Goal: Task Accomplishment & Management: Complete application form

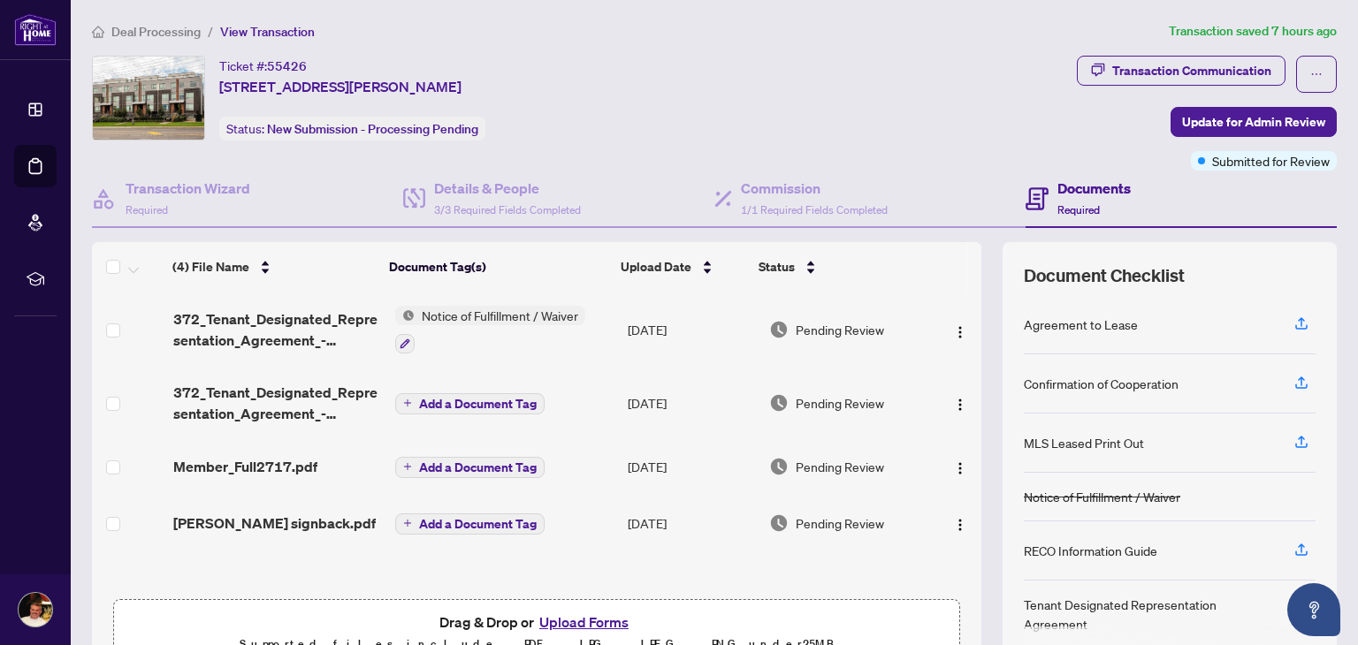
scroll to position [94, 0]
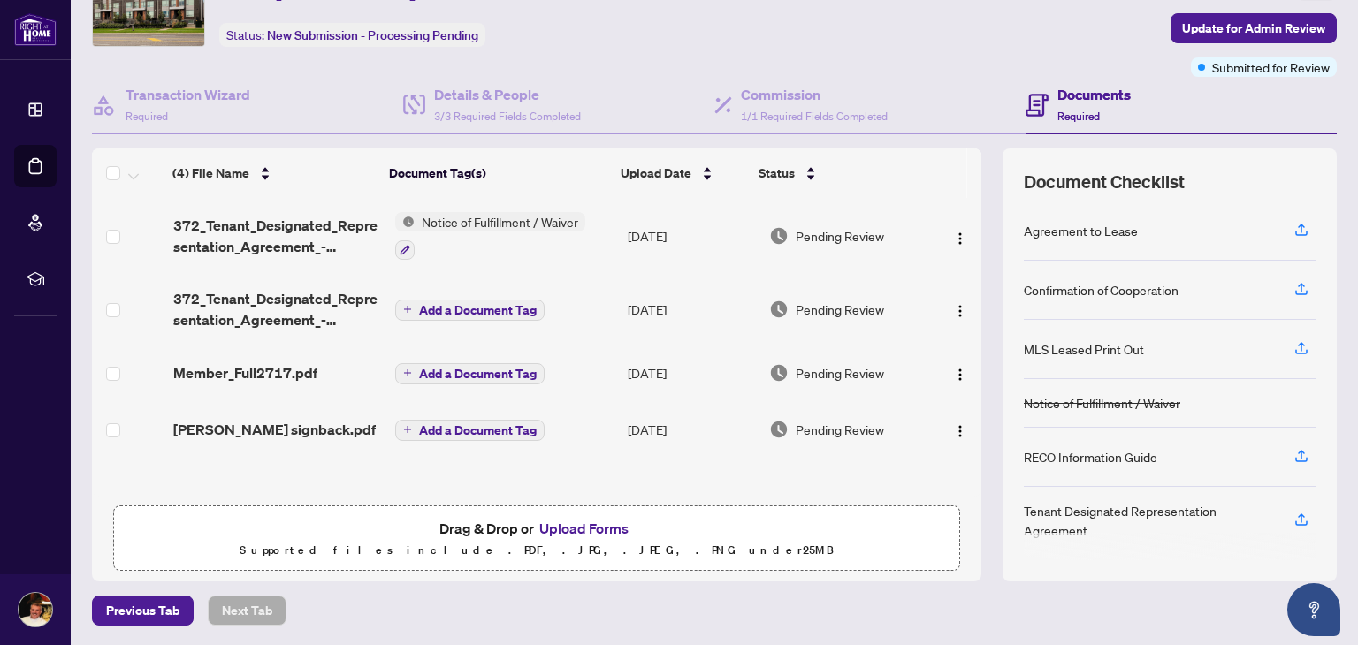
click at [593, 530] on button "Upload Forms" at bounding box center [584, 528] width 100 height 23
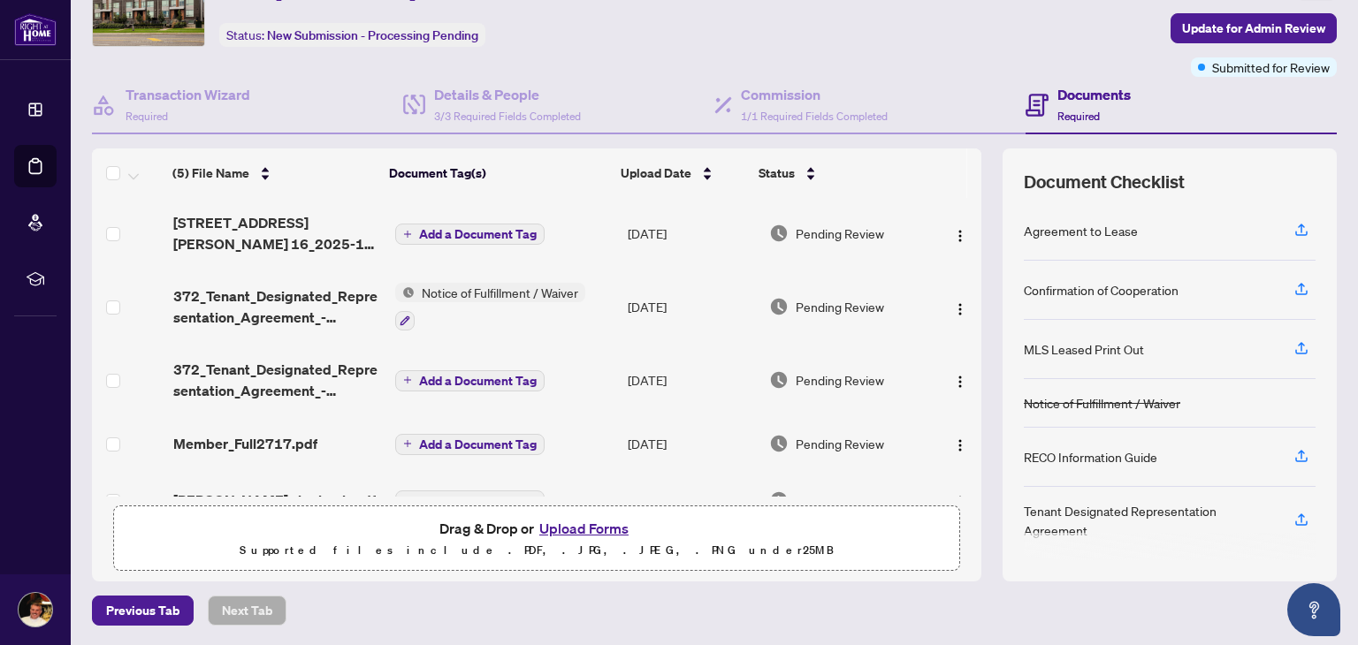
click at [1330, 568] on main "Deal Processing / View Transaction Transaction saved in a few seconds Ticket #:…" at bounding box center [714, 322] width 1287 height 645
click at [1263, 26] on span "Update for Admin Review" at bounding box center [1253, 28] width 143 height 28
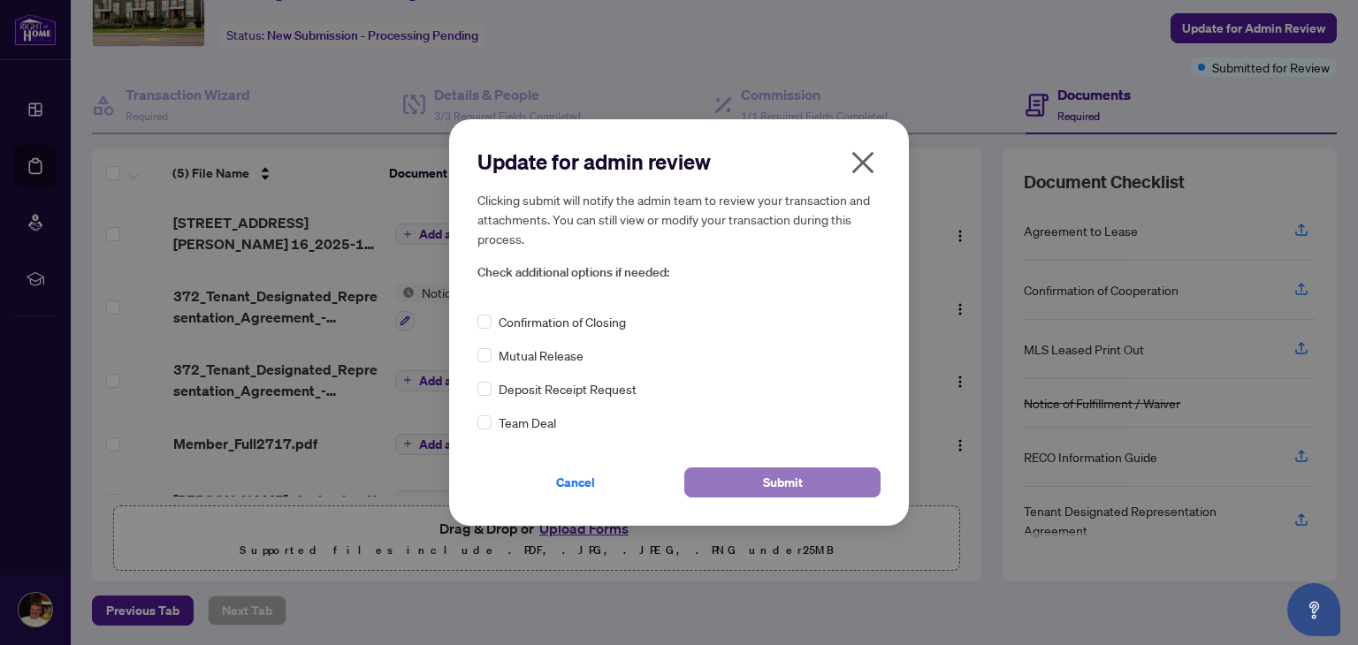
click at [803, 483] on button "Submit" at bounding box center [782, 483] width 196 height 30
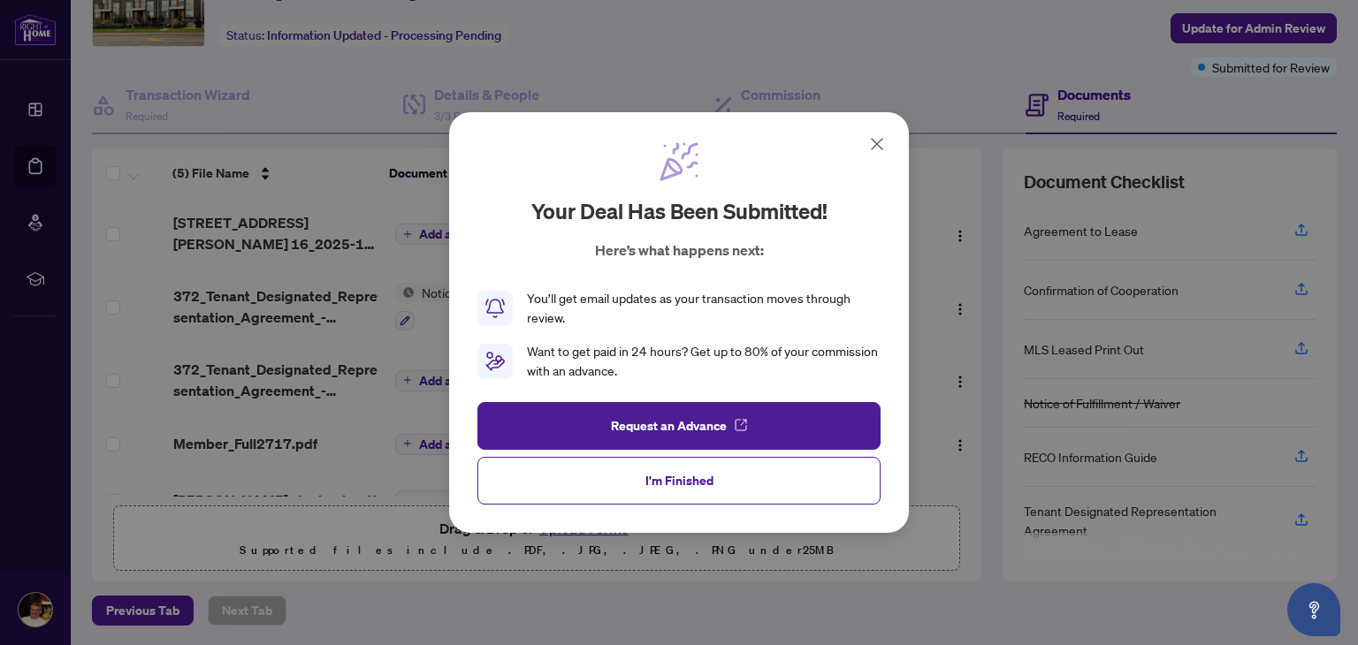
click at [877, 145] on icon at bounding box center [877, 144] width 11 height 11
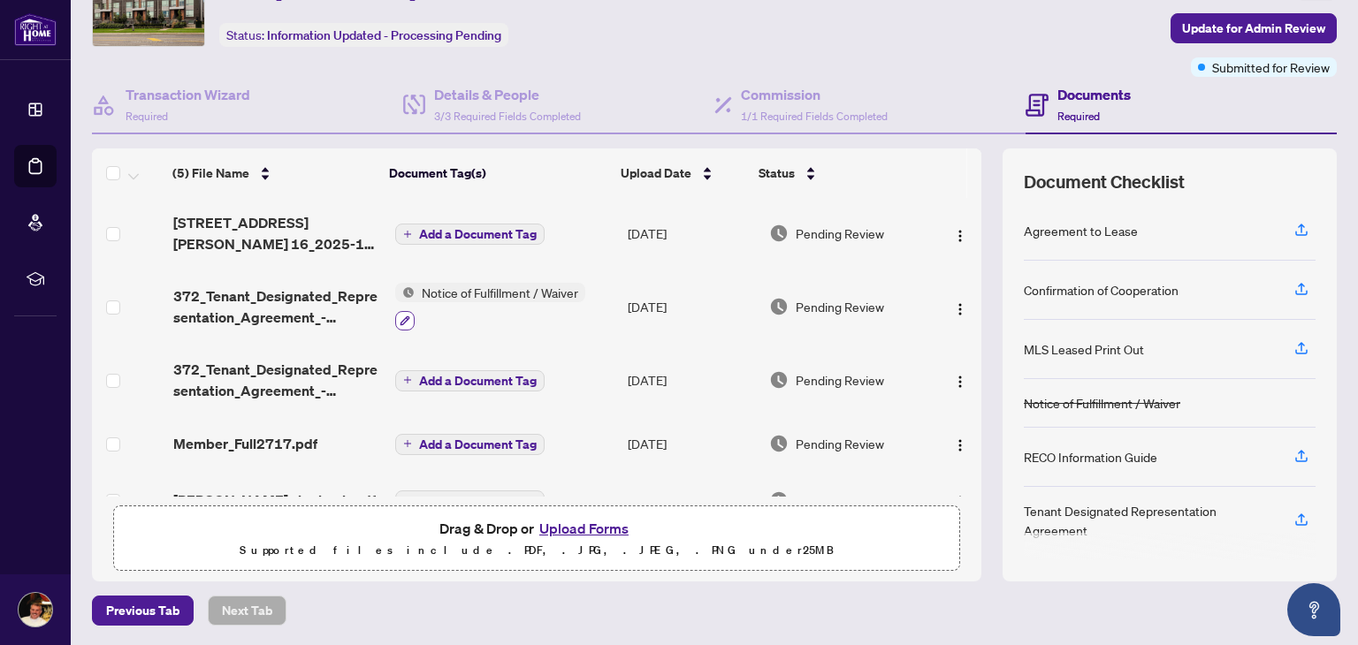
click at [400, 316] on icon "button" at bounding box center [405, 321] width 11 height 11
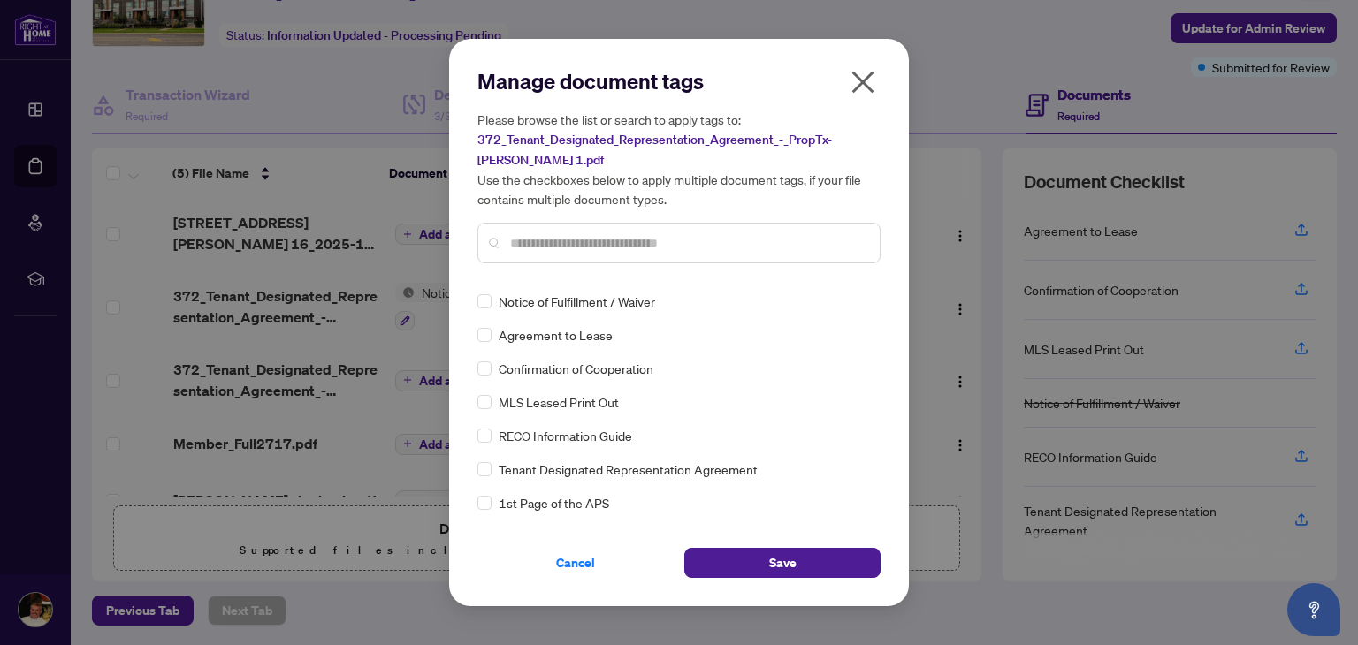
click at [860, 86] on icon "close" at bounding box center [863, 83] width 22 height 22
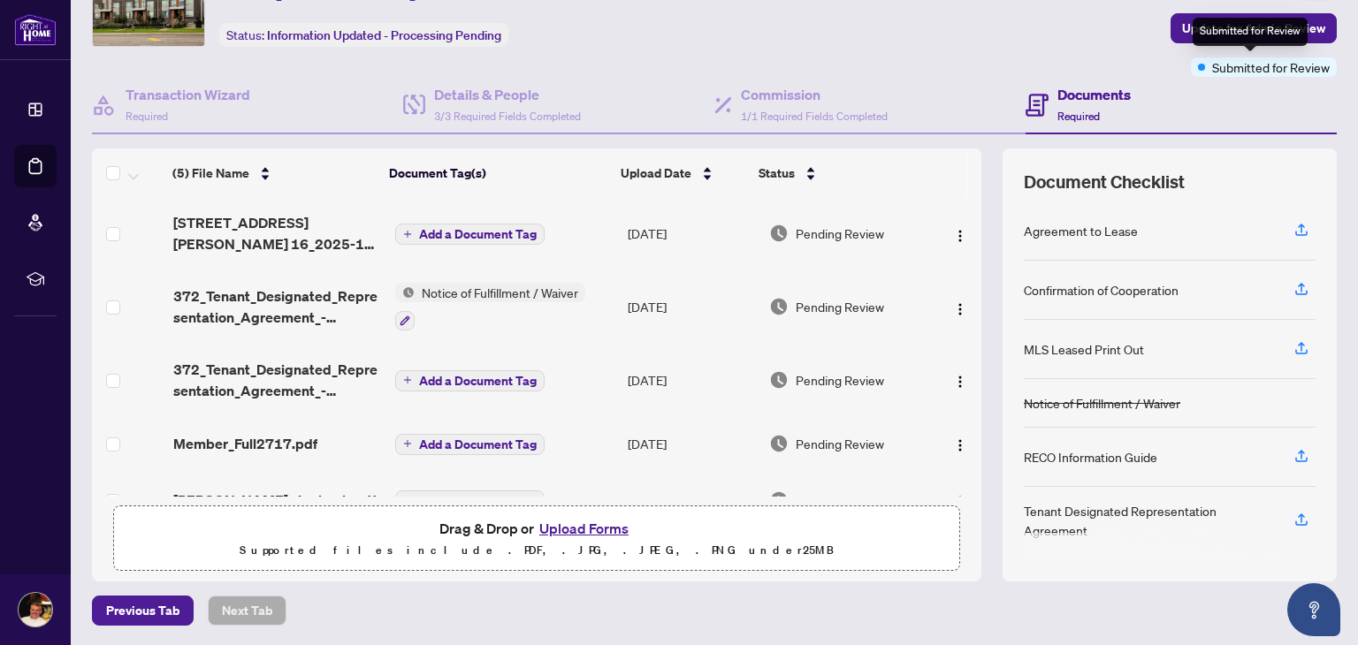
click at [1194, 61] on div "Submitted for Review" at bounding box center [1264, 66] width 146 height 19
click at [1215, 61] on span "Submitted for Review" at bounding box center [1271, 66] width 118 height 19
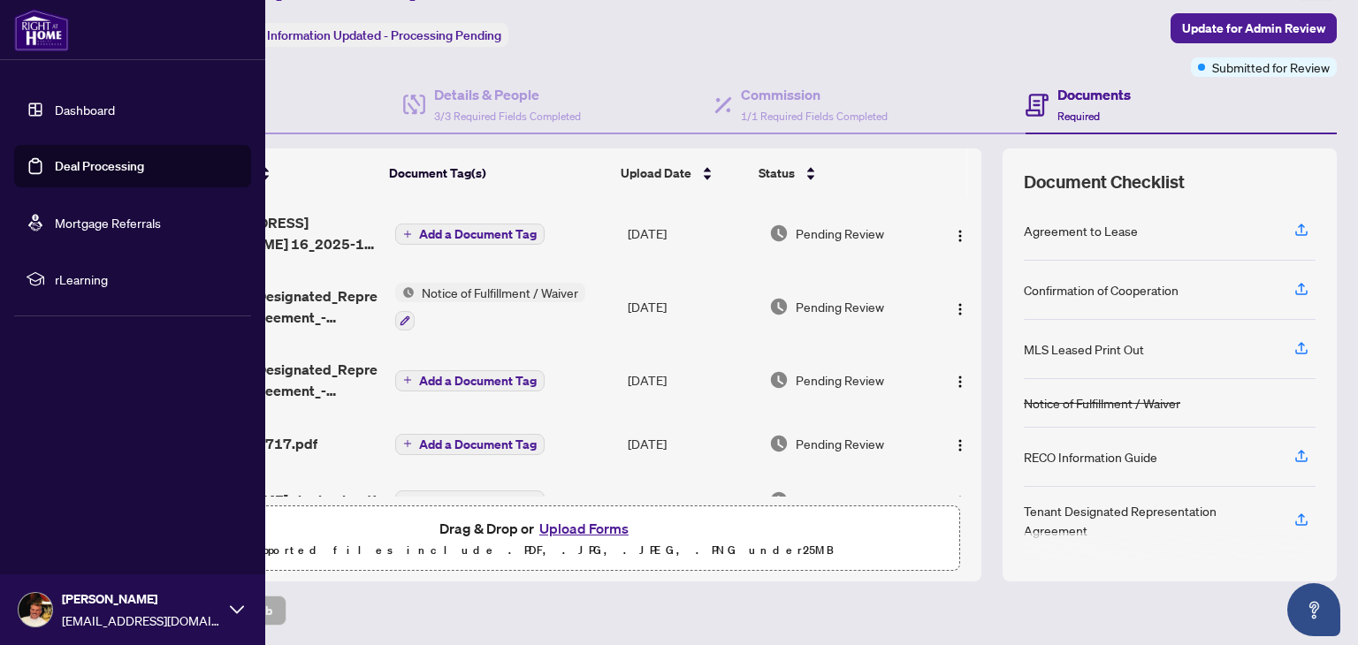
click at [101, 161] on link "Deal Processing" at bounding box center [99, 166] width 89 height 16
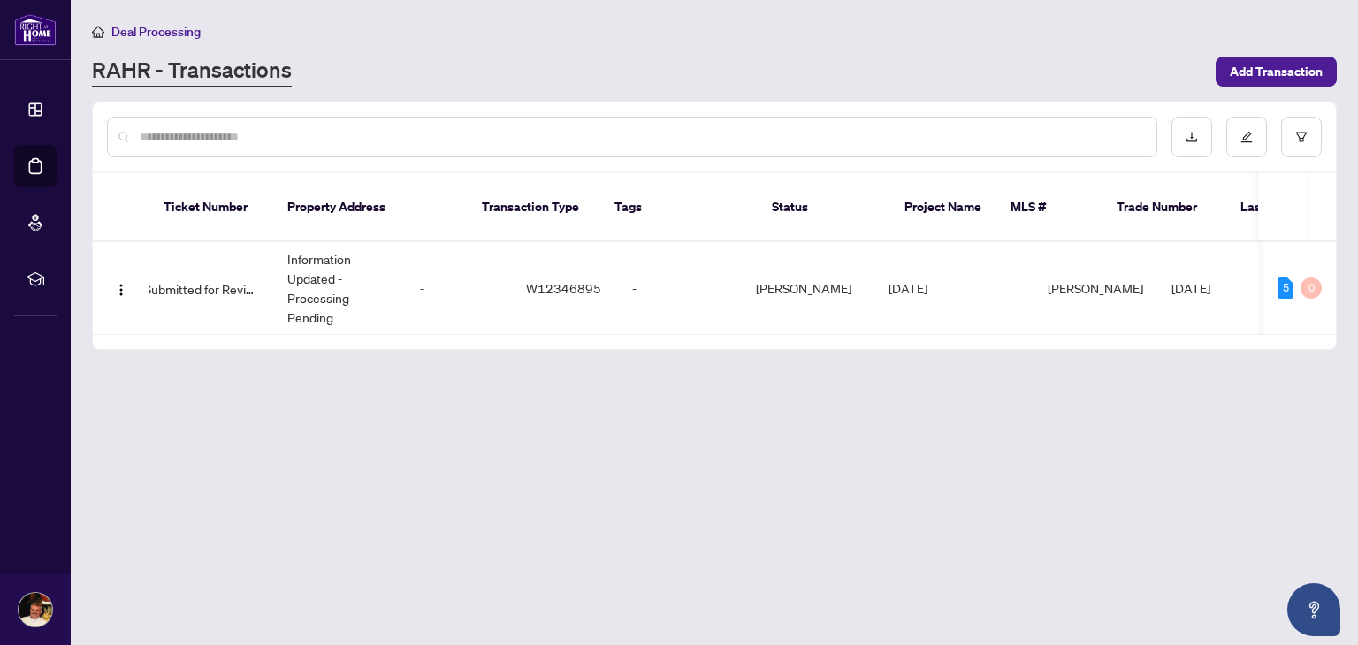
scroll to position [0, 484]
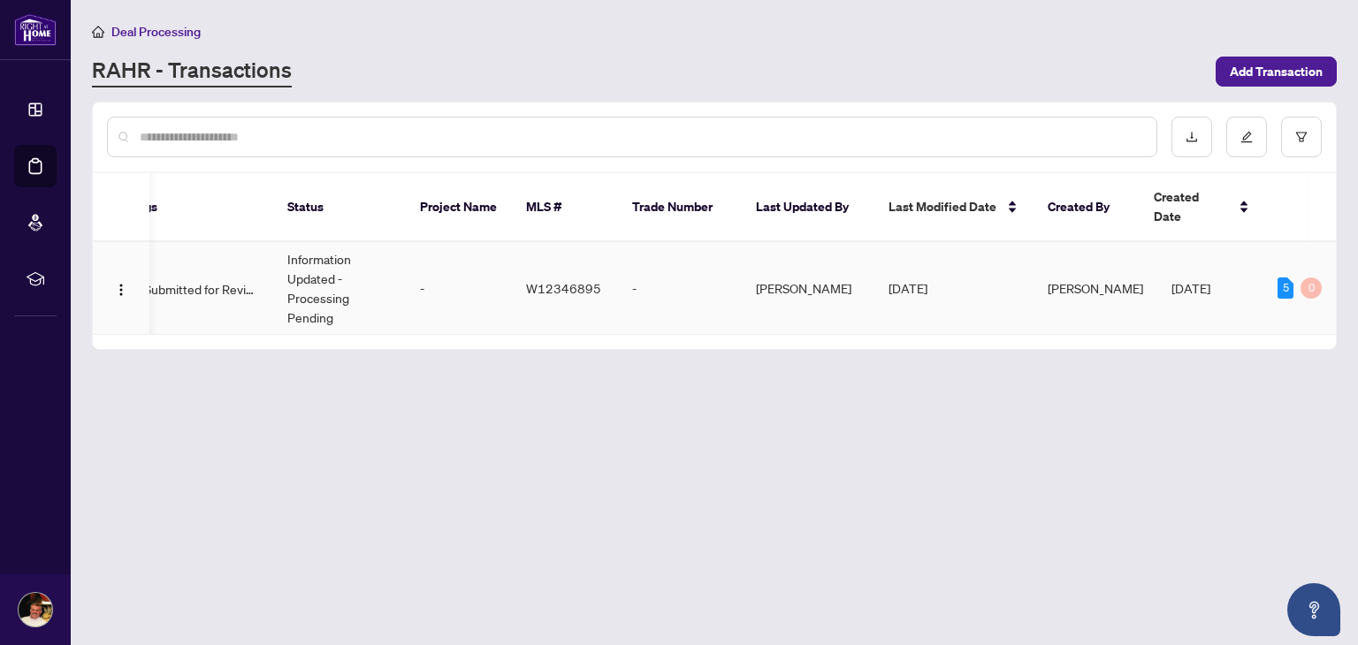
click at [1256, 309] on td "[DATE]" at bounding box center [1219, 288] width 124 height 93
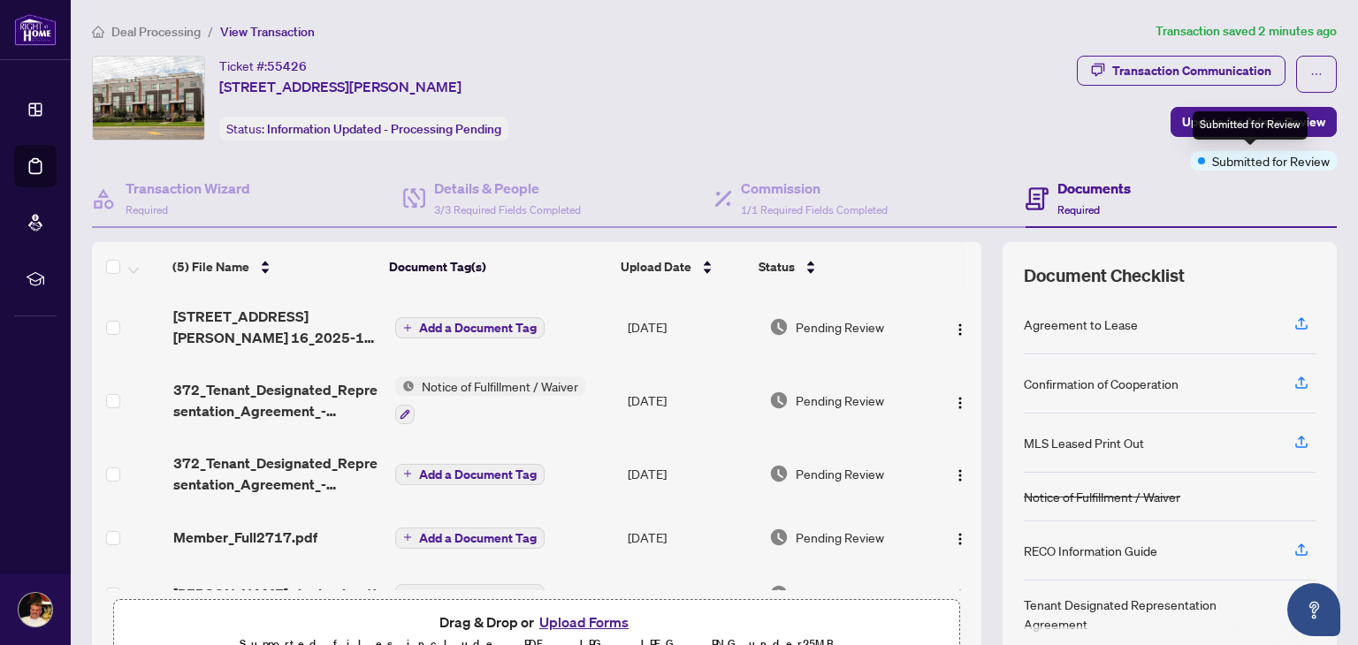
click at [1195, 164] on div "Submitted for Review" at bounding box center [1264, 160] width 146 height 19
click at [1064, 185] on h4 "Documents" at bounding box center [1093, 188] width 73 height 21
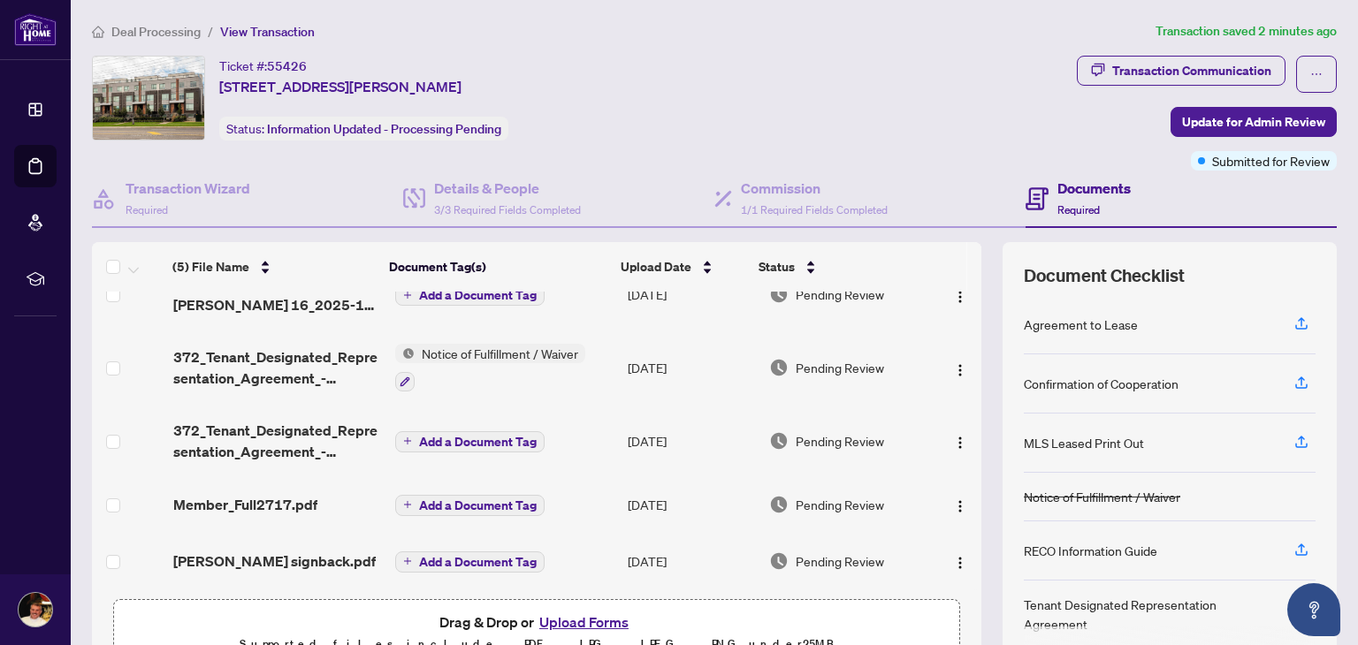
click at [972, 596] on div "(5) File Name Document Tag(s) Upload Date Status (5) File Name Document Tag(s) …" at bounding box center [714, 458] width 1245 height 433
click at [969, 591] on div "(5) File Name Document Tag(s) Upload Date Status (5) File Name Document Tag(s) …" at bounding box center [714, 458] width 1245 height 433
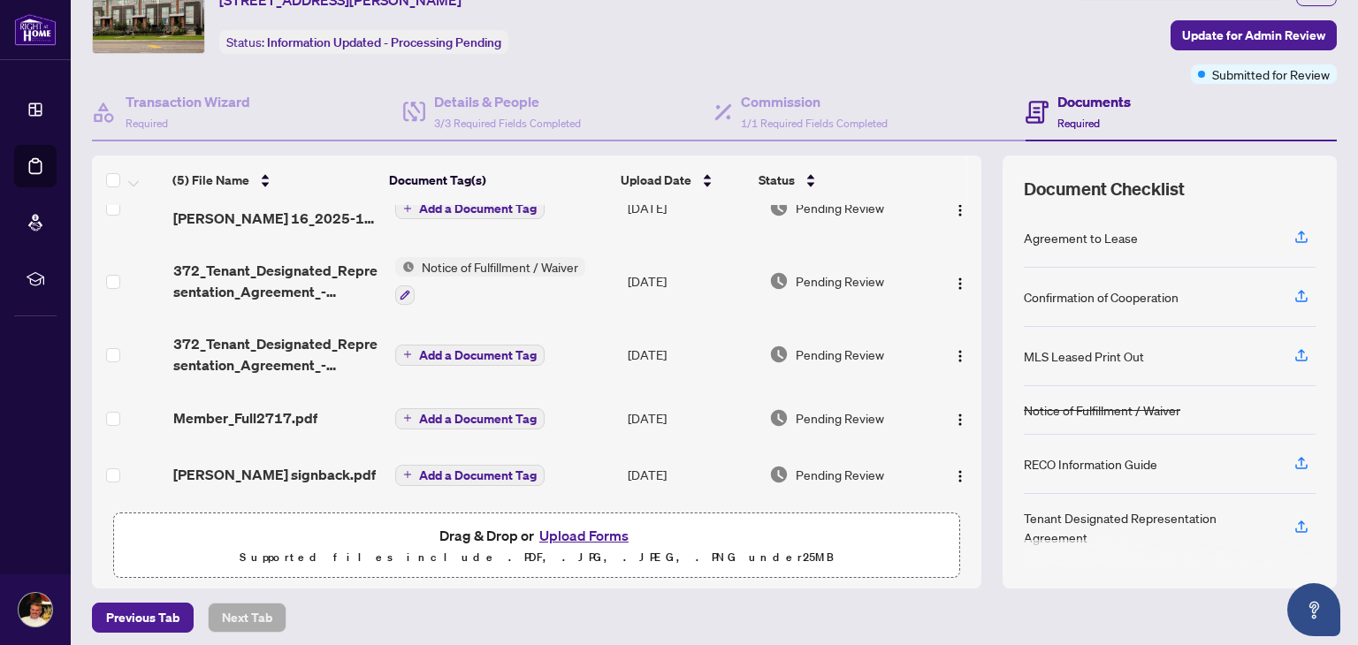
scroll to position [94, 0]
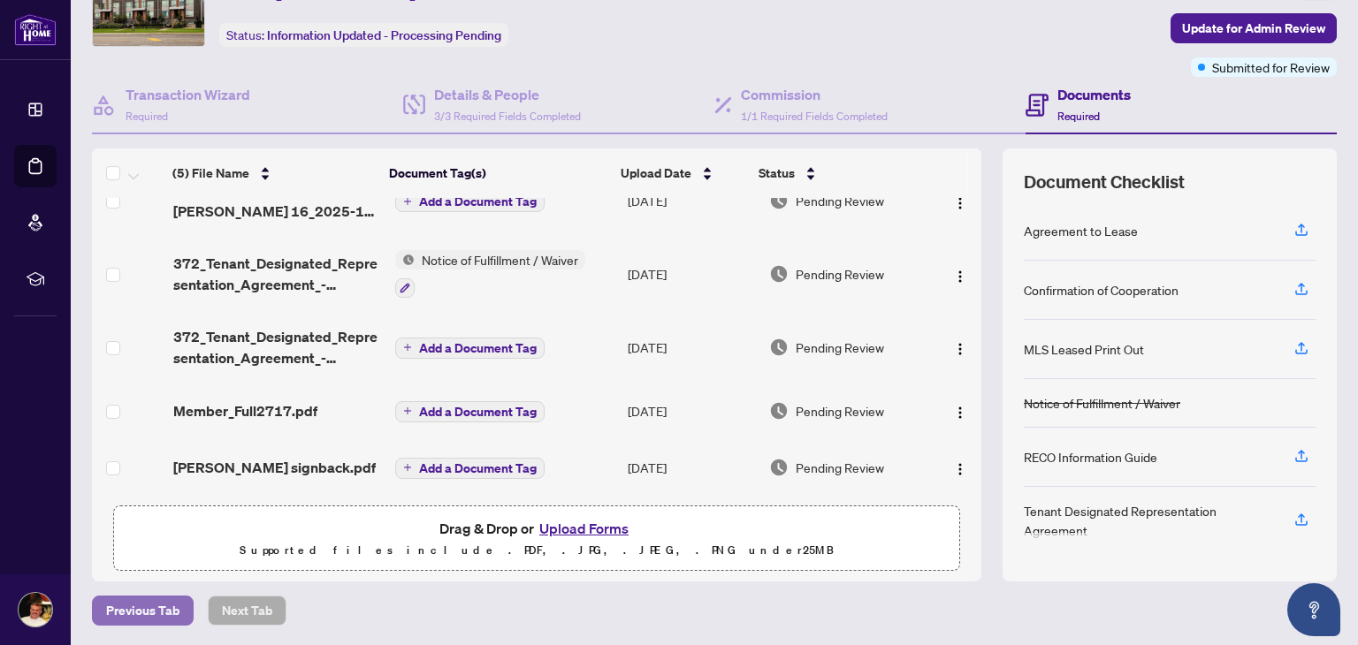
click at [163, 610] on span "Previous Tab" at bounding box center [142, 611] width 73 height 28
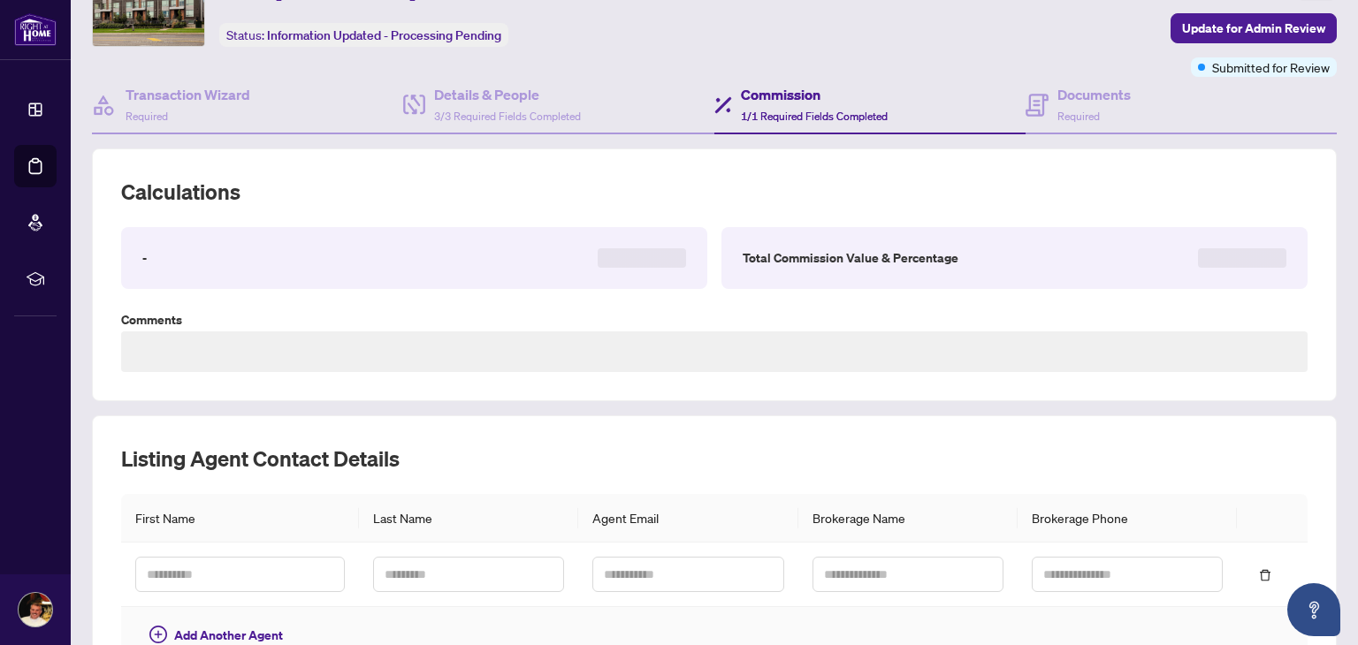
type textarea "**********"
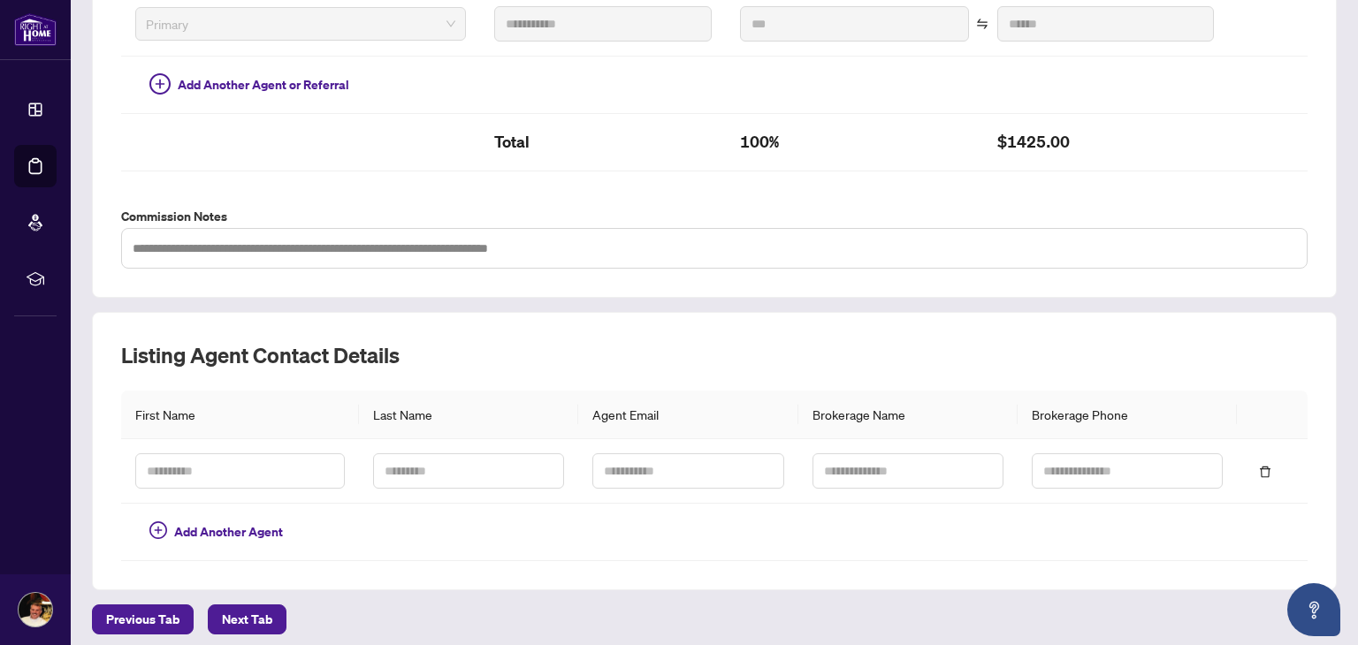
scroll to position [518, 0]
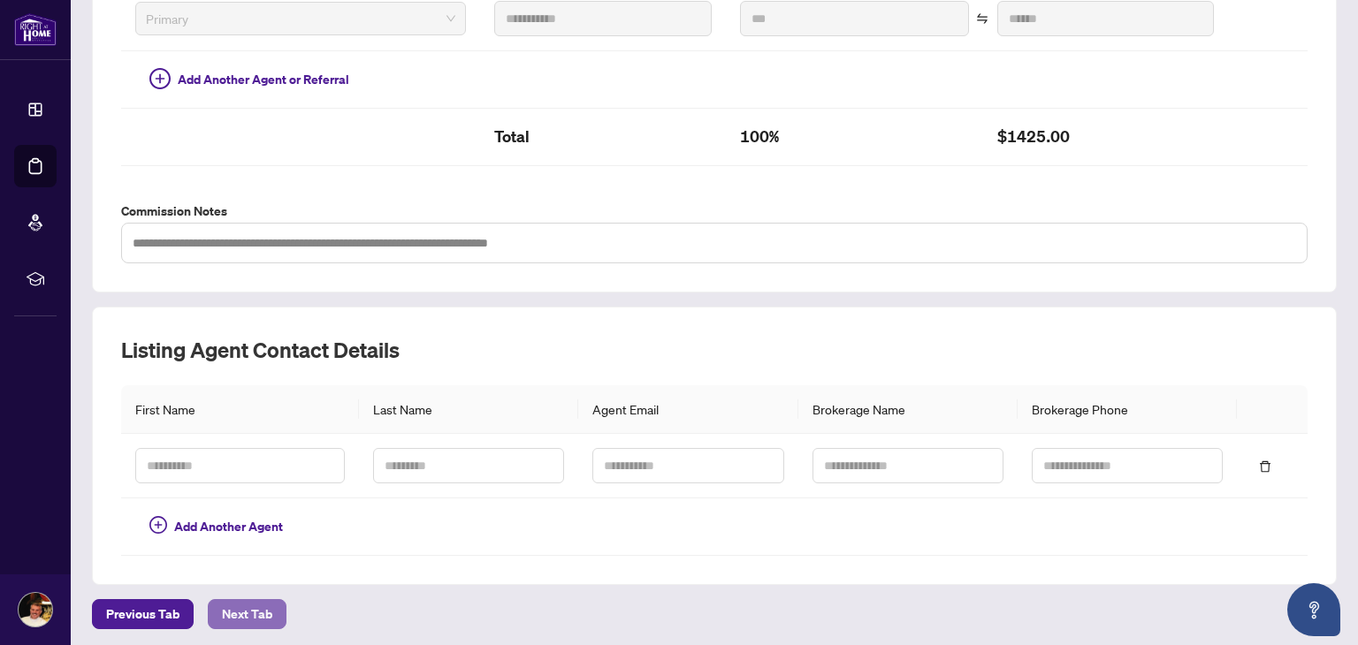
click at [254, 606] on span "Next Tab" at bounding box center [247, 614] width 50 height 28
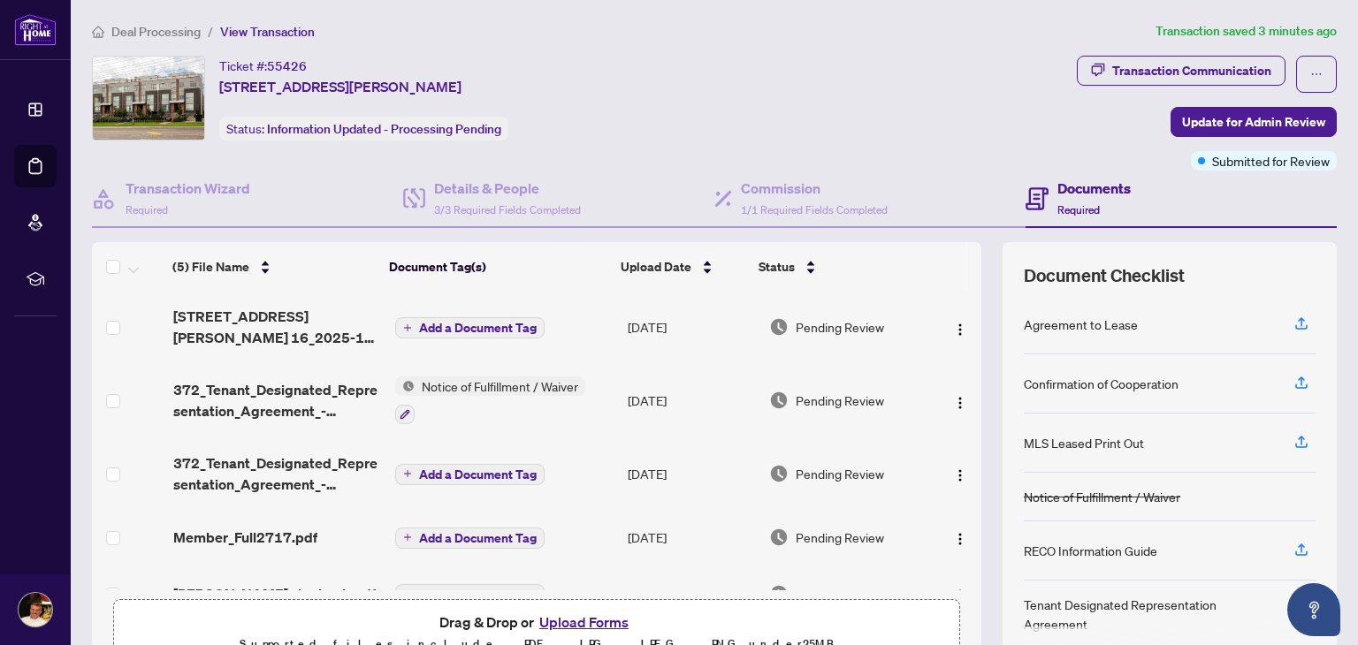
click at [269, 32] on span "View Transaction" at bounding box center [267, 32] width 95 height 16
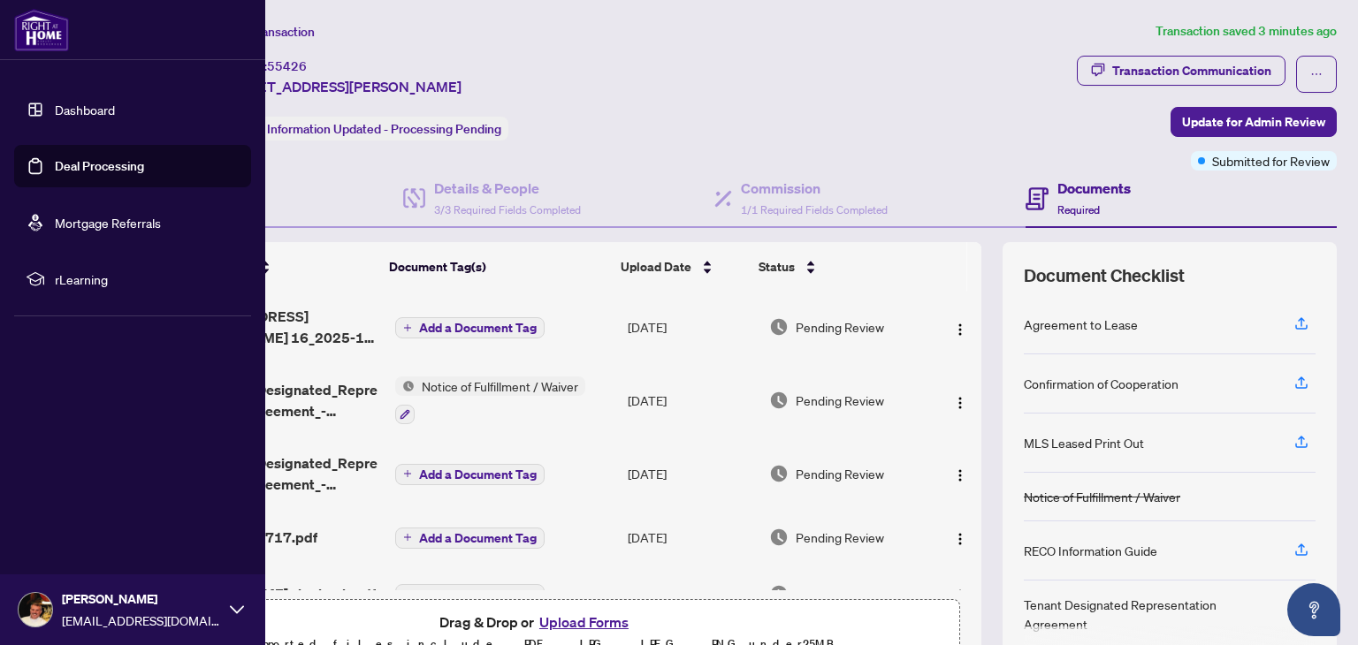
click at [37, 278] on icon at bounding box center [36, 280] width 18 height 18
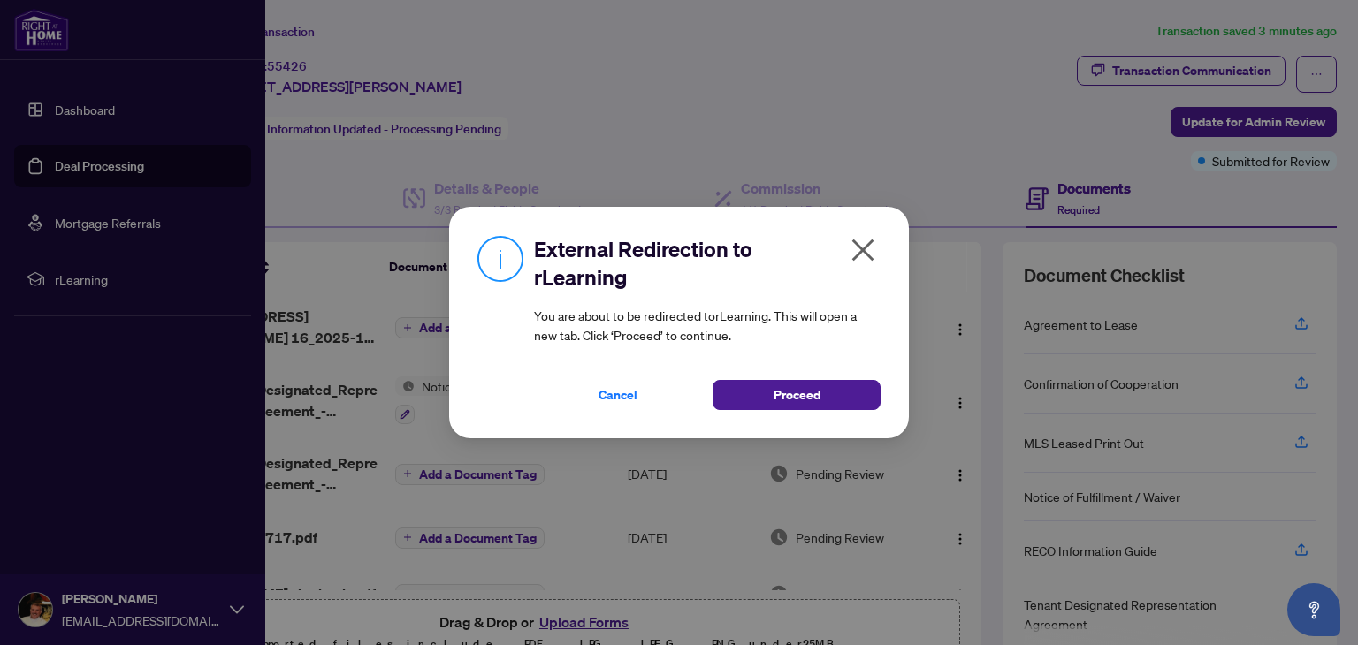
click at [864, 248] on icon "close" at bounding box center [863, 251] width 22 height 22
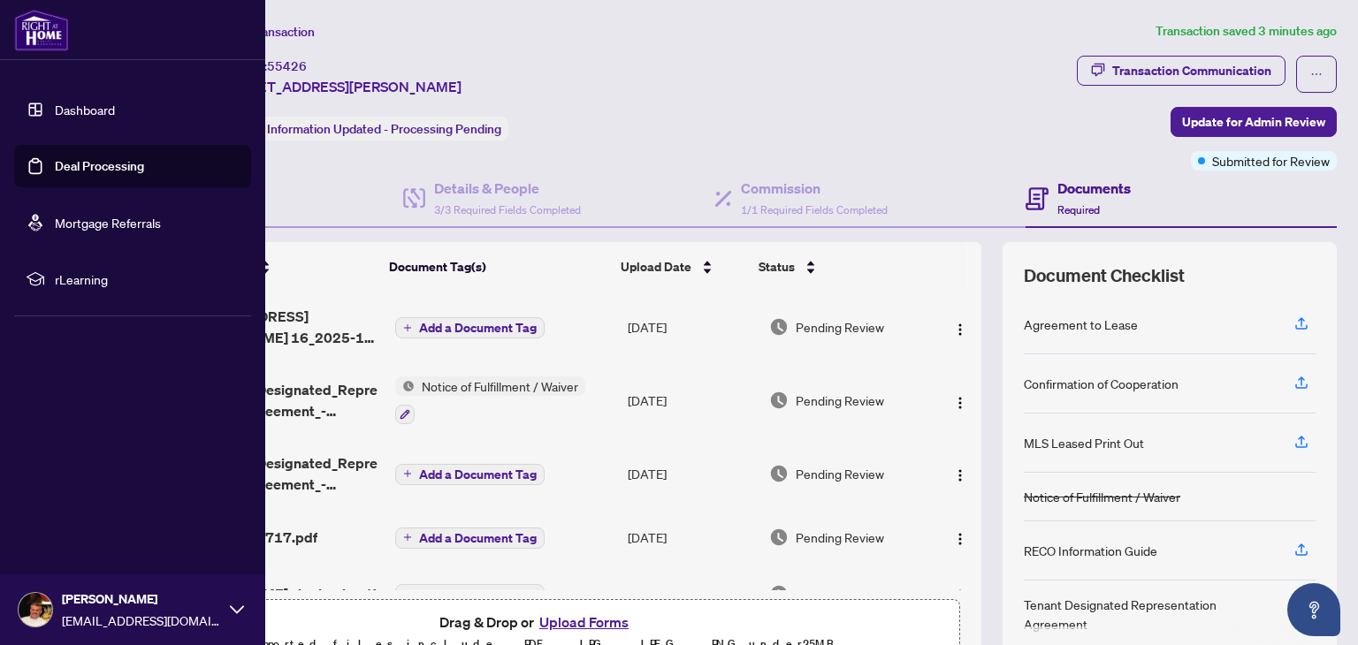
click at [654, 113] on div "Ticket #: 55426 16-1238 Cawthra Rd, Mississauga, Ontario L5G 0B6, Canada Status…" at bounding box center [581, 98] width 978 height 85
click at [240, 611] on icon at bounding box center [237, 610] width 14 height 14
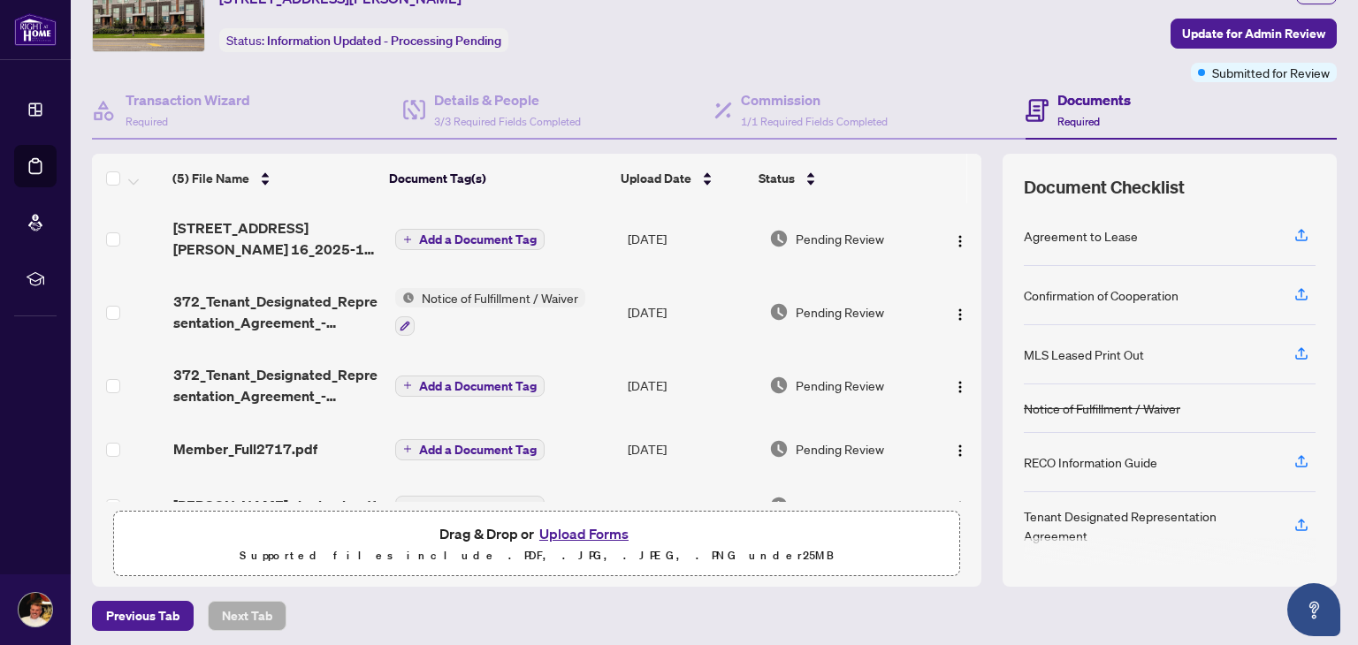
scroll to position [94, 0]
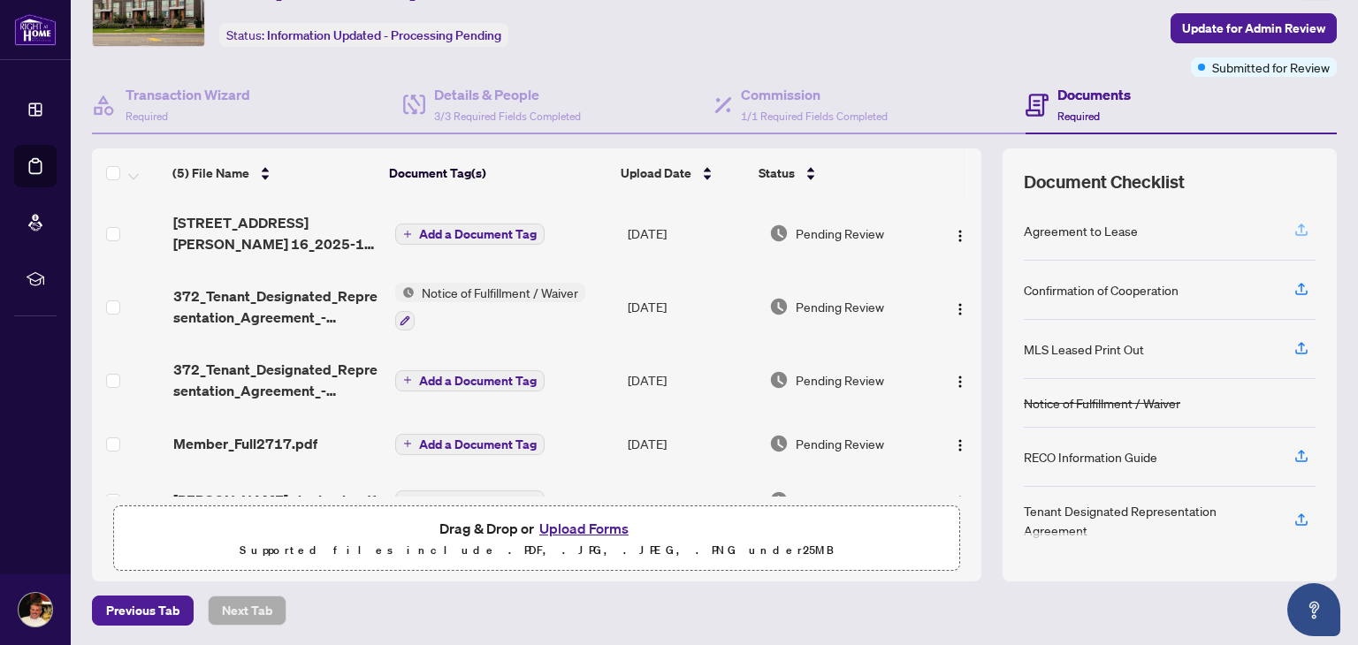
click at [1295, 232] on icon "button" at bounding box center [1301, 233] width 12 height 4
click at [490, 442] on span "Add a Document Tag" at bounding box center [478, 444] width 118 height 12
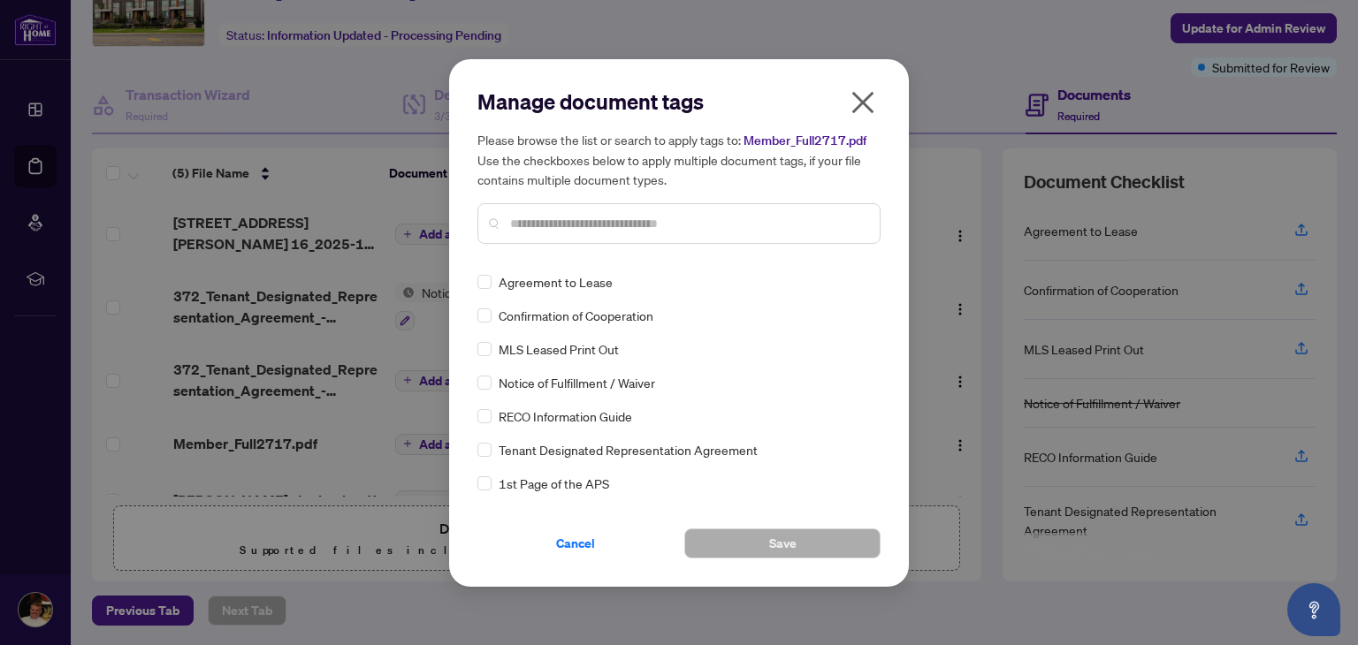
click at [862, 103] on icon "close" at bounding box center [863, 102] width 22 height 22
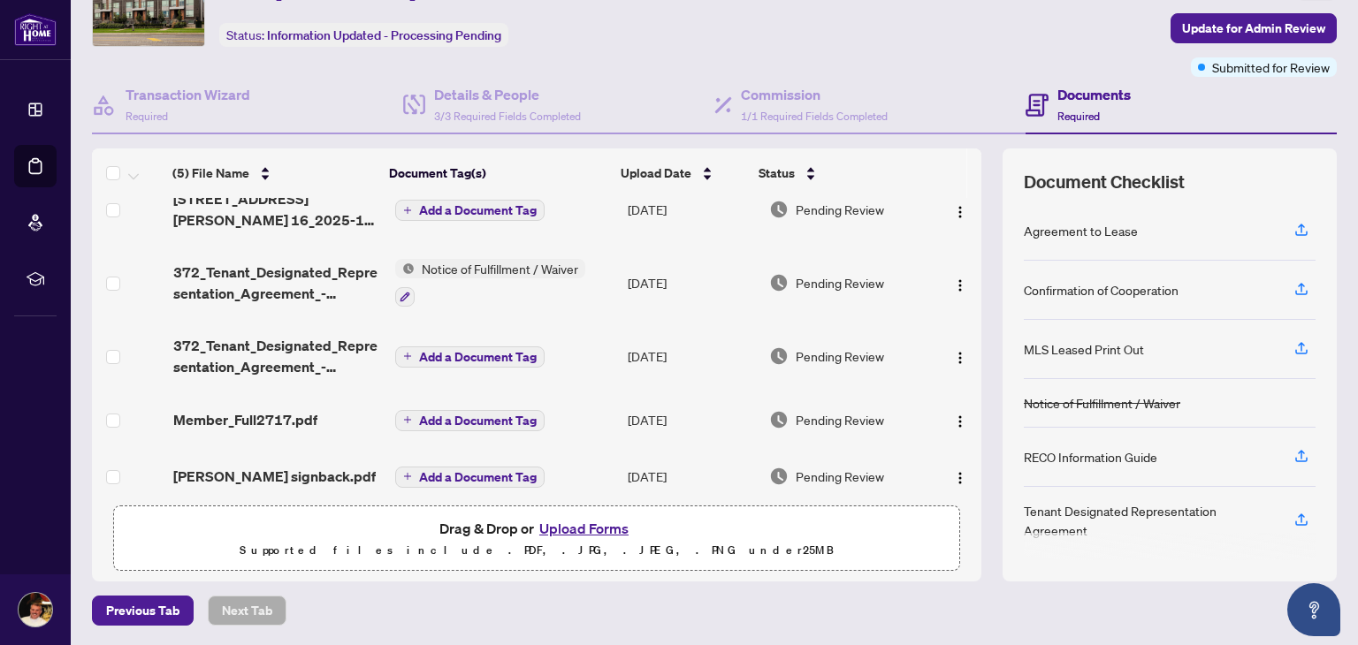
scroll to position [36, 0]
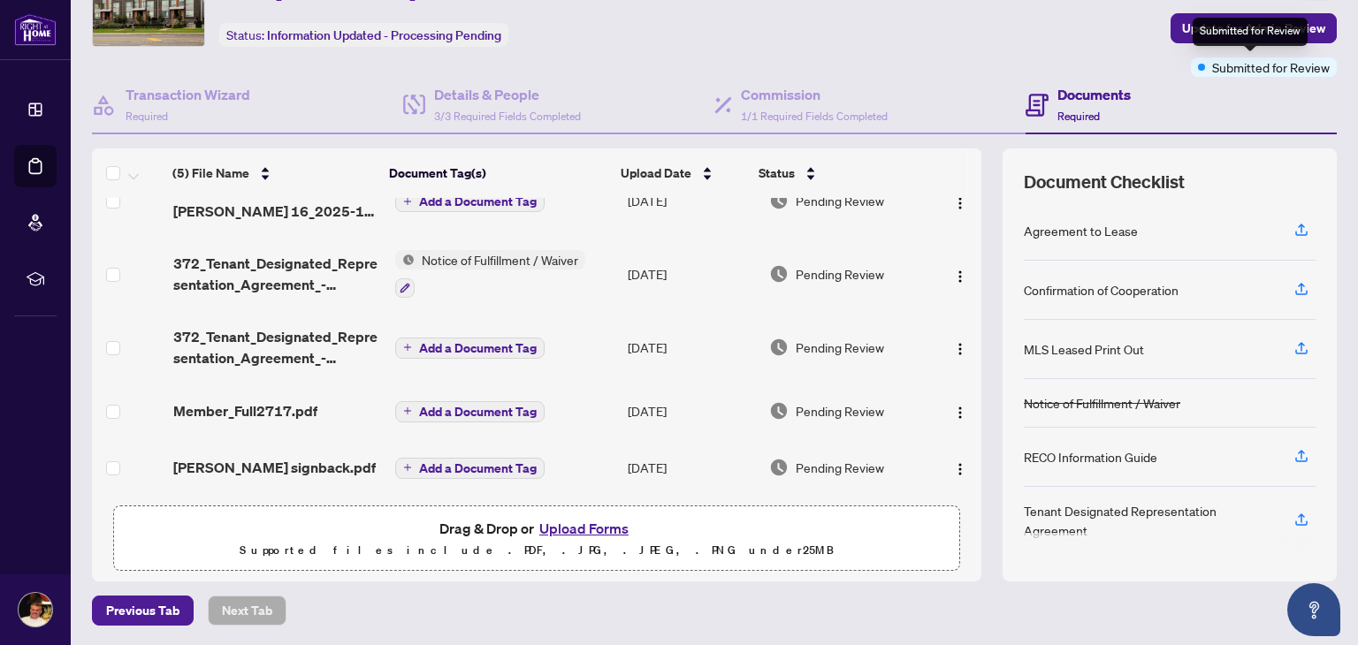
click at [1213, 74] on span "Submitted for Review" at bounding box center [1271, 66] width 118 height 19
click at [1213, 68] on span "Submitted for Review" at bounding box center [1271, 66] width 118 height 19
drag, startPoint x: 1254, startPoint y: 65, endPoint x: 934, endPoint y: 68, distance: 319.1
click at [934, 68] on div "Ticket #: 55426 16-1238 Cawthra Rd, Mississauga, Ontario L5G 0B6, Canada Status…" at bounding box center [580, 19] width 985 height 115
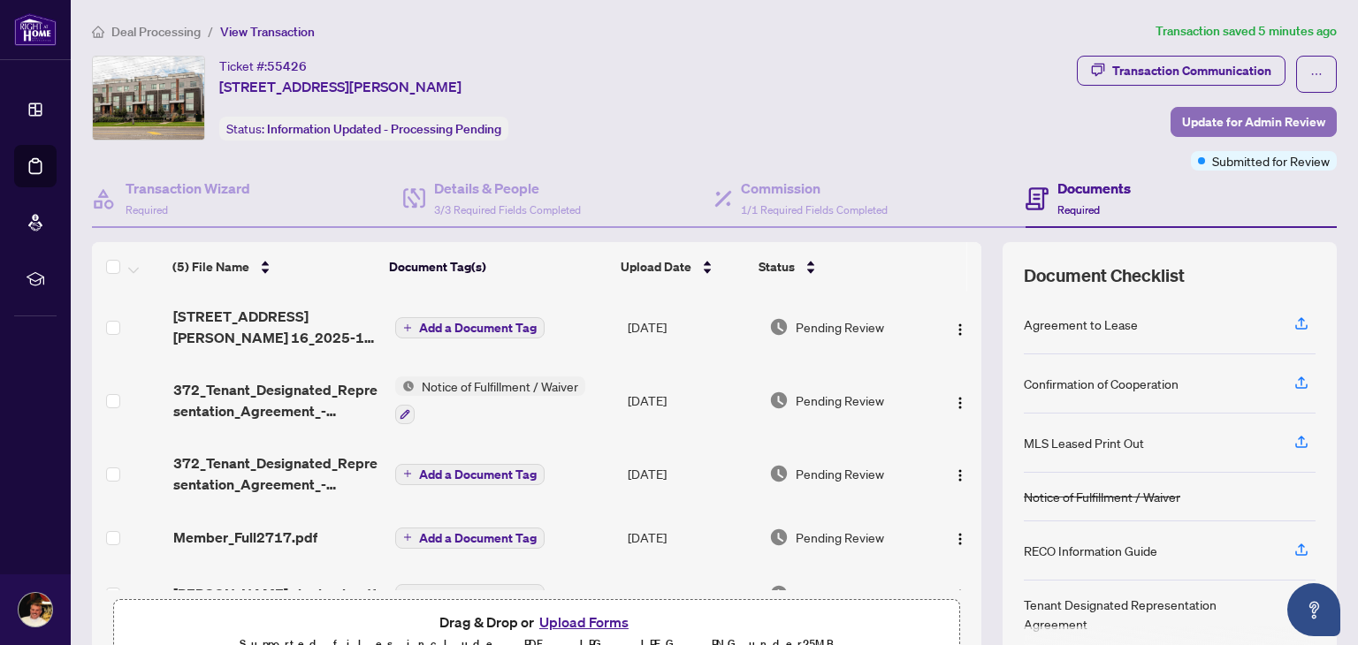
click at [1255, 116] on span "Update for Admin Review" at bounding box center [1253, 122] width 143 height 28
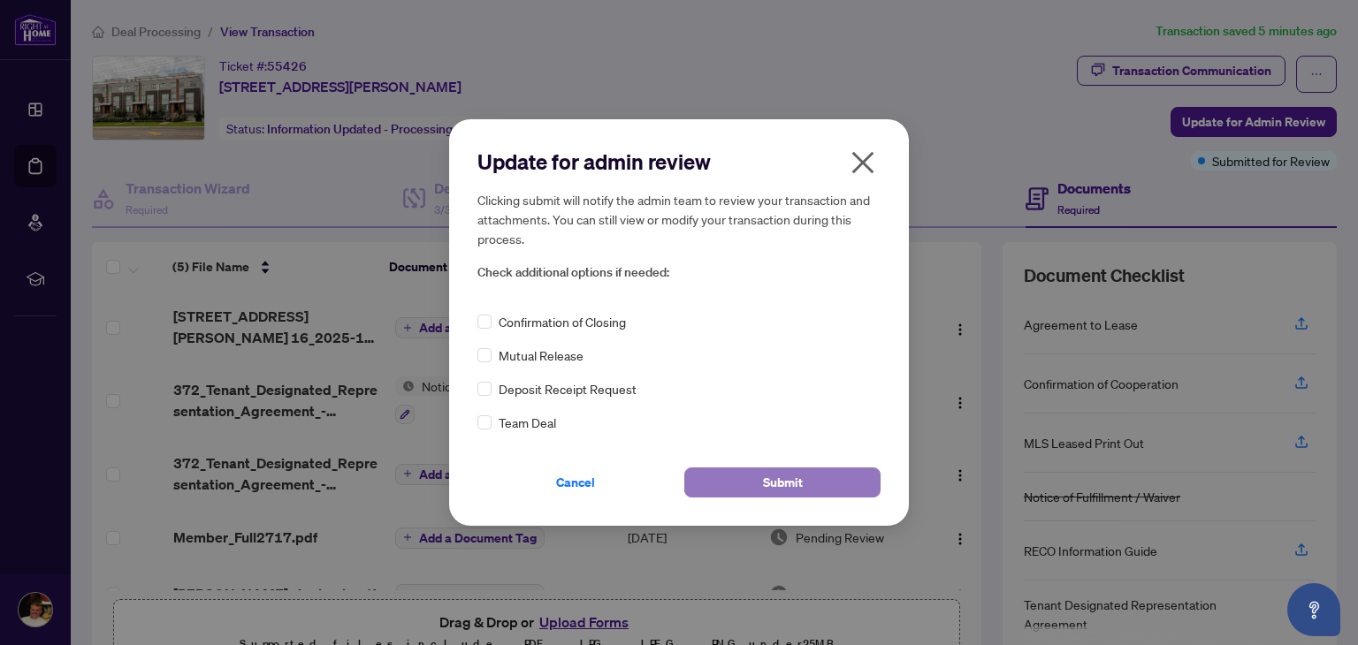
click at [816, 484] on button "Submit" at bounding box center [782, 483] width 196 height 30
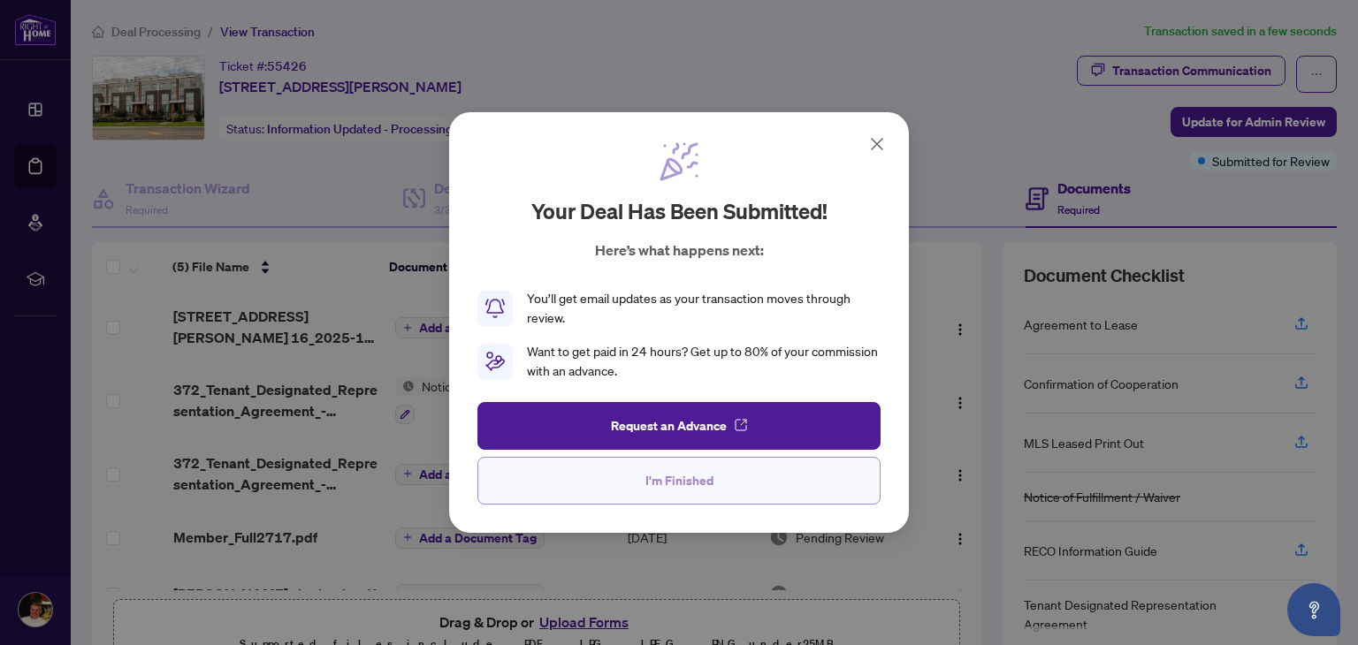
click at [789, 490] on button "I'm Finished" at bounding box center [678, 481] width 403 height 48
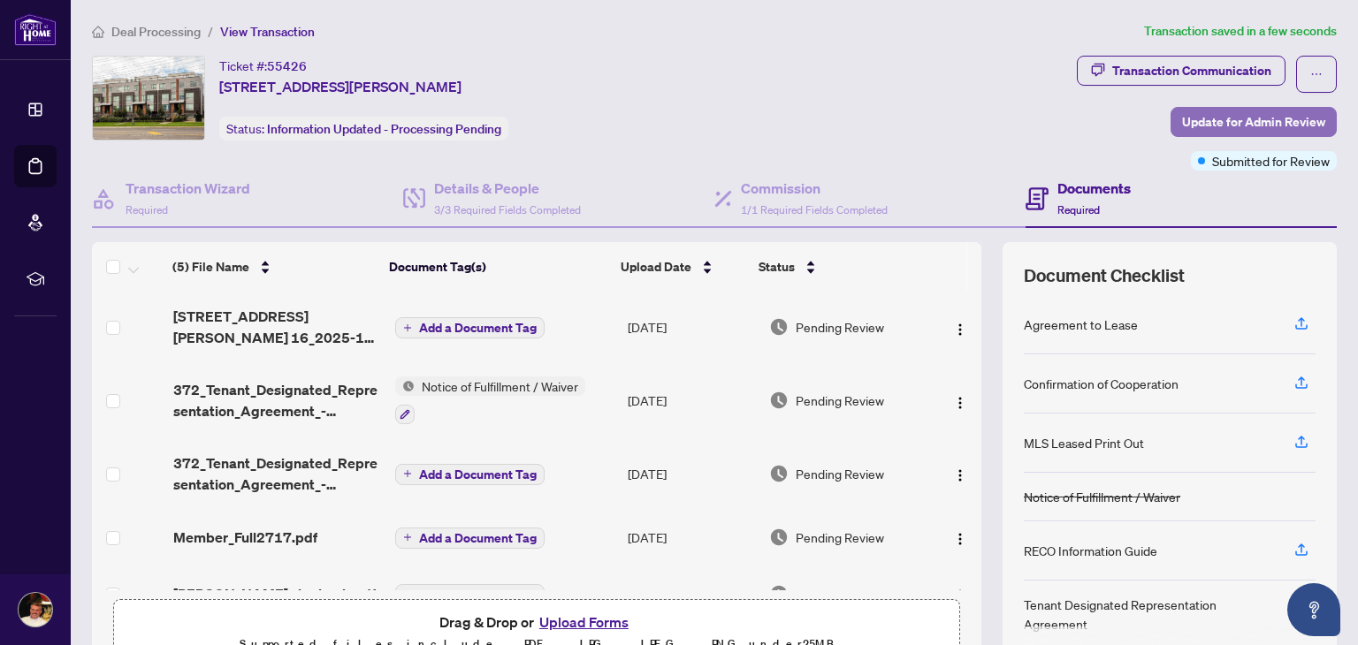
click at [1209, 120] on span "Update for Admin Review" at bounding box center [1253, 122] width 143 height 28
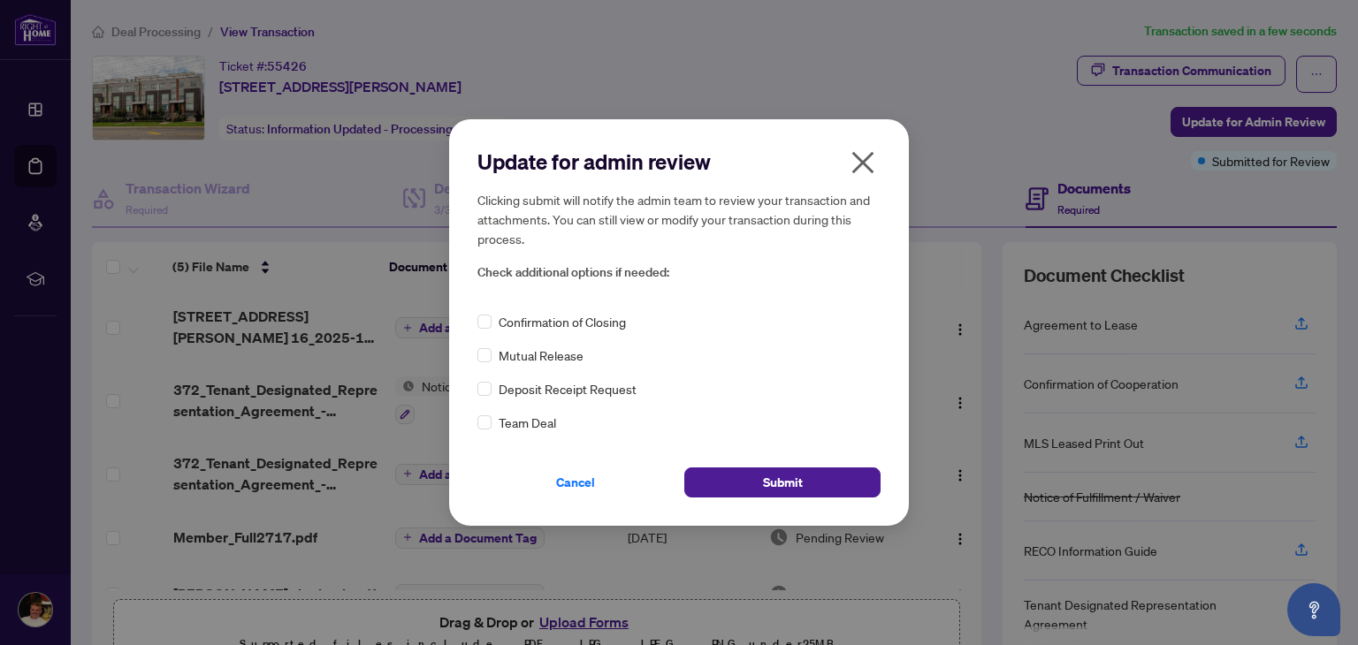
drag, startPoint x: 1033, startPoint y: 457, endPoint x: 883, endPoint y: 470, distance: 150.0
click at [883, 470] on div "Update for admin review Clicking submit will notify the admin team to review yo…" at bounding box center [679, 322] width 1358 height 645
click at [820, 489] on button "Submit" at bounding box center [782, 483] width 196 height 30
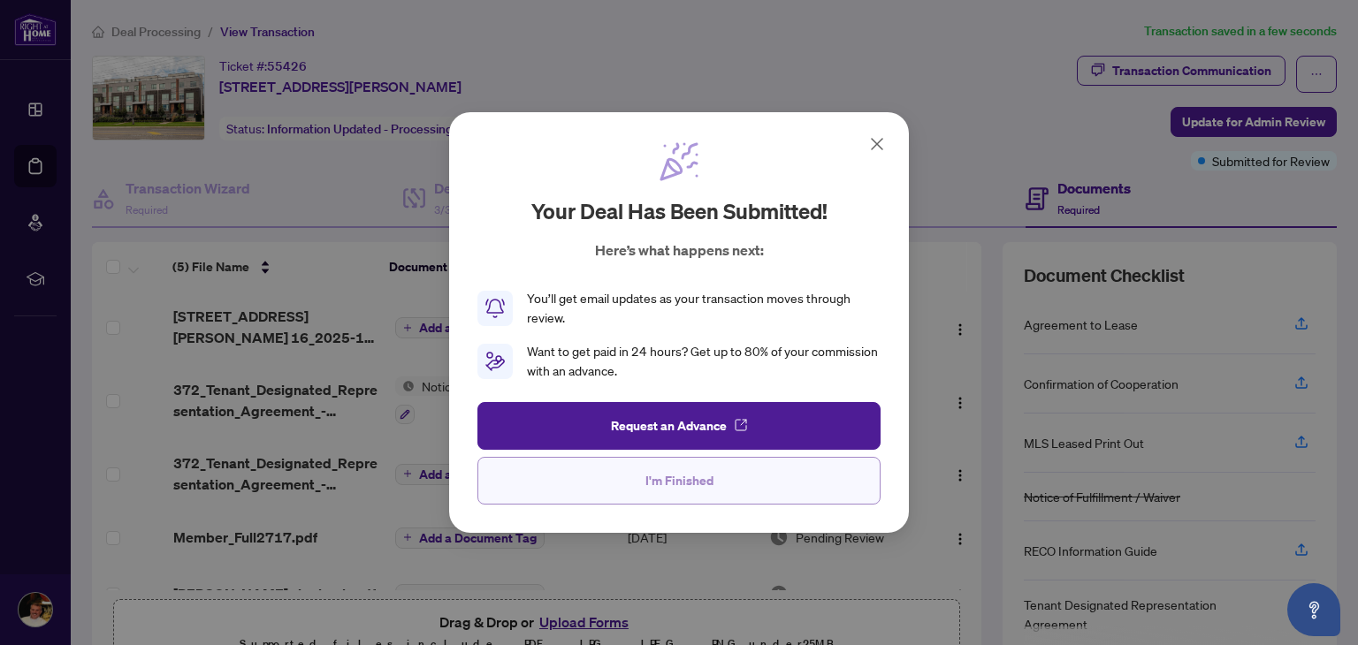
click at [750, 475] on button "I'm Finished" at bounding box center [678, 481] width 403 height 48
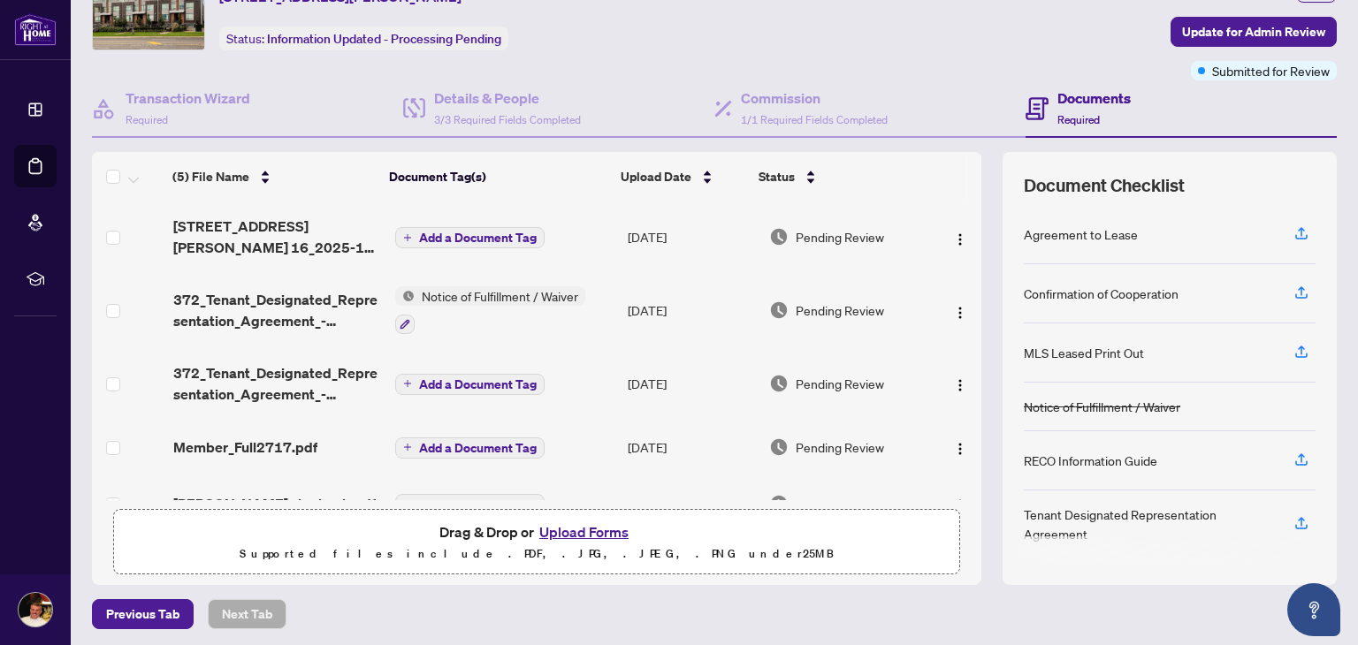
scroll to position [95, 0]
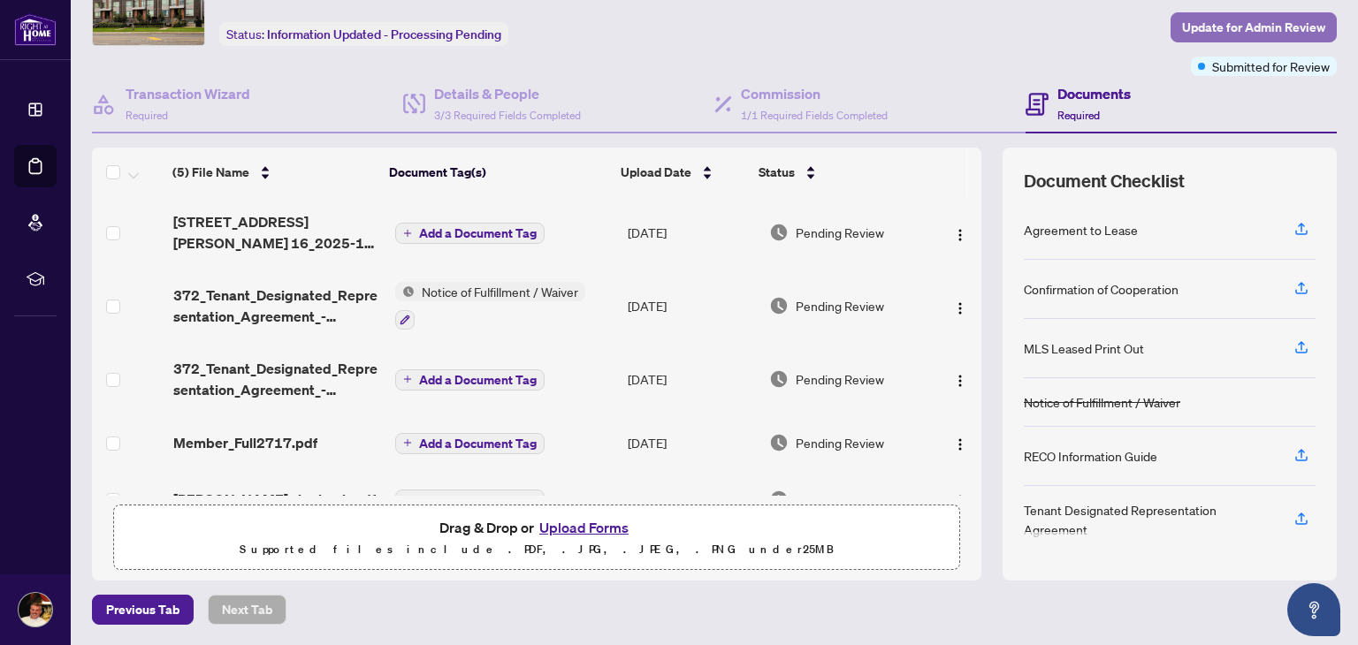
click at [1259, 26] on span "Update for Admin Review" at bounding box center [1253, 27] width 143 height 28
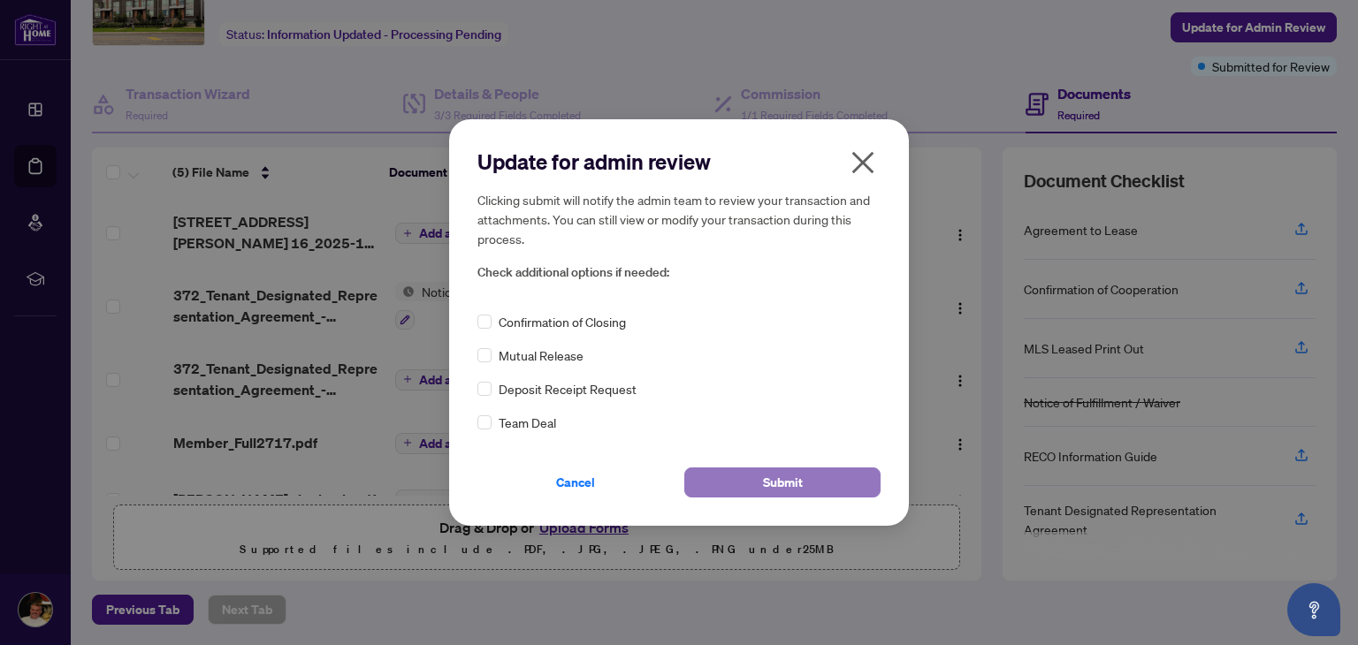
click at [803, 487] on button "Submit" at bounding box center [782, 483] width 196 height 30
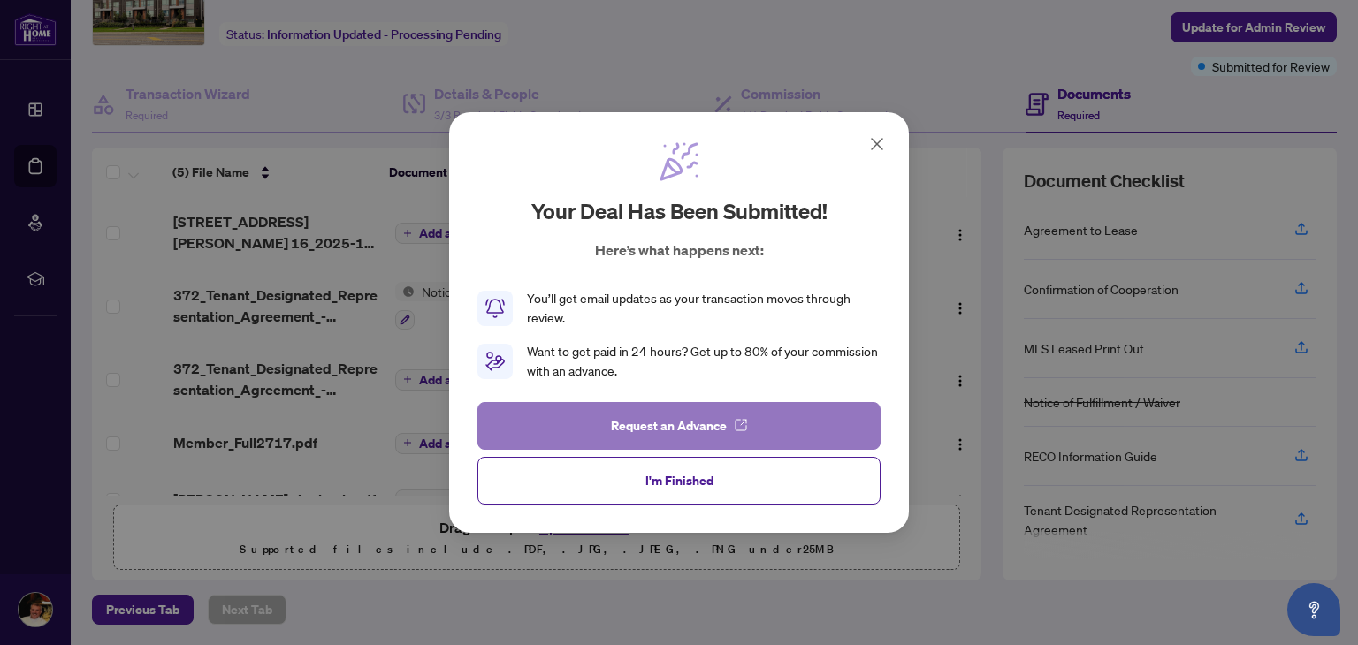
click at [765, 435] on button "Request an Advance" at bounding box center [678, 426] width 403 height 48
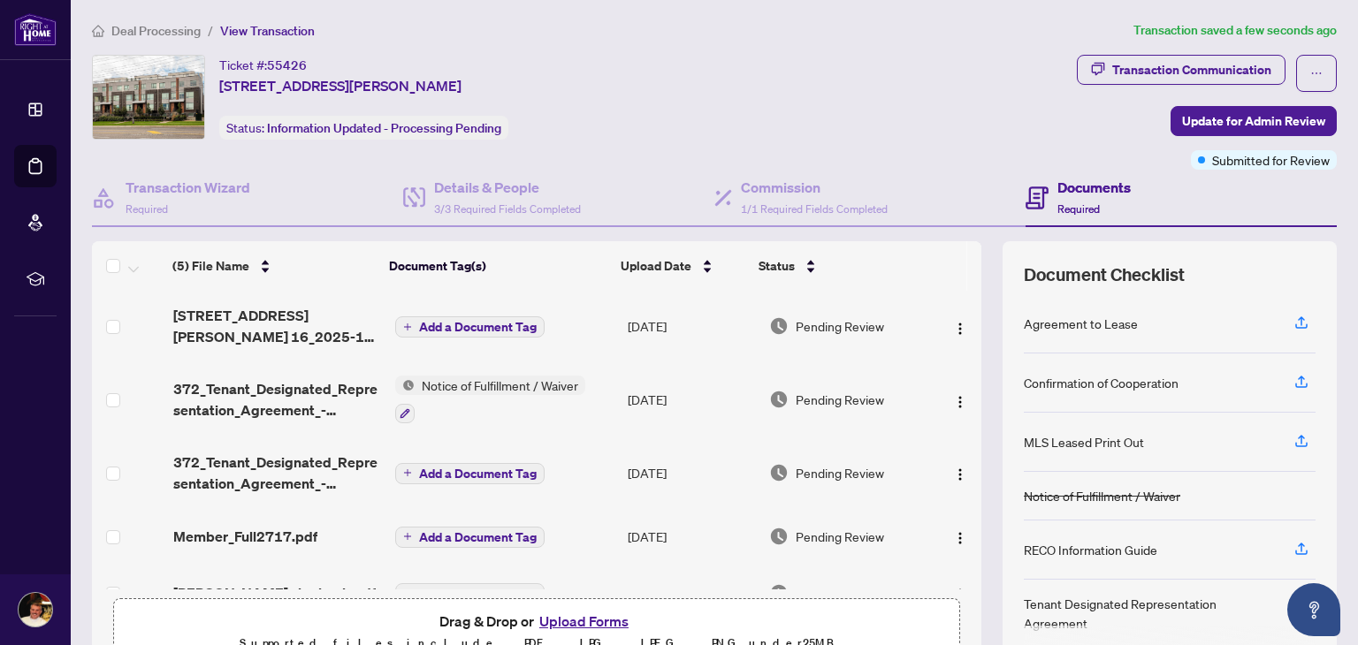
scroll to position [0, 0]
click at [1310, 75] on icon "ellipsis" at bounding box center [1316, 74] width 12 height 12
click at [1209, 72] on div "Transaction Communication" at bounding box center [1191, 71] width 159 height 28
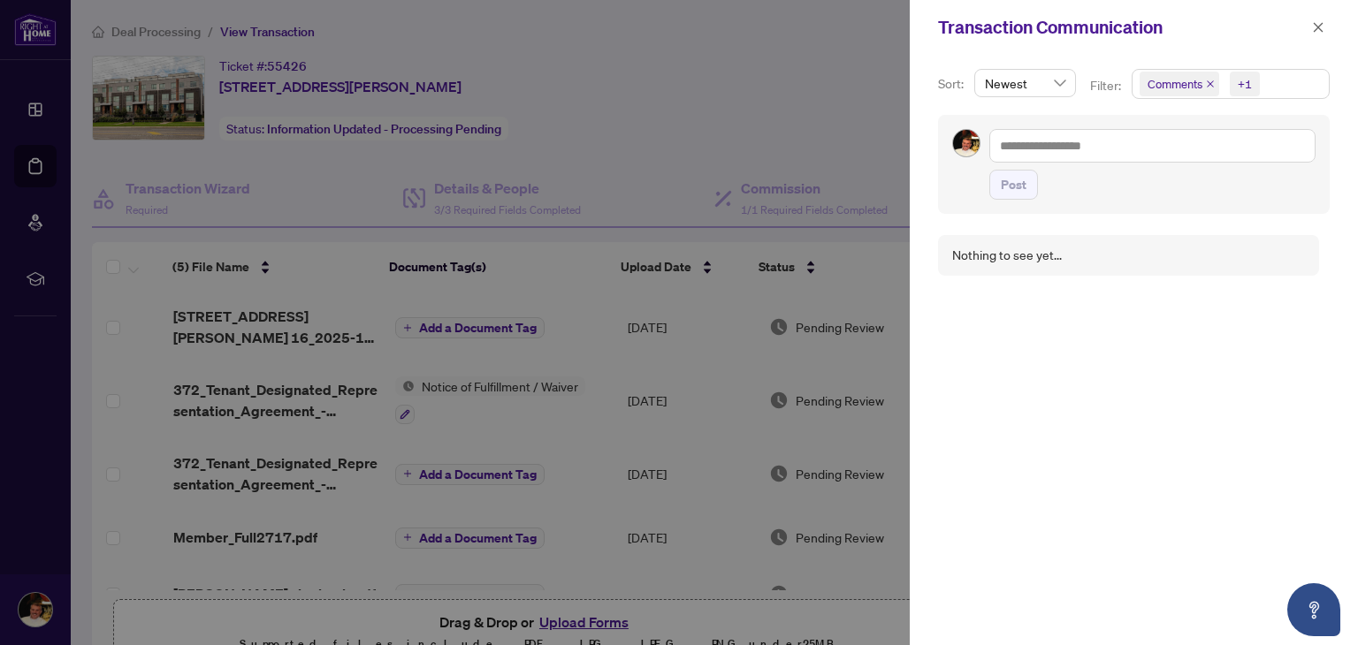
click at [792, 79] on div at bounding box center [679, 322] width 1358 height 645
click at [1322, 21] on icon "close" at bounding box center [1318, 27] width 12 height 12
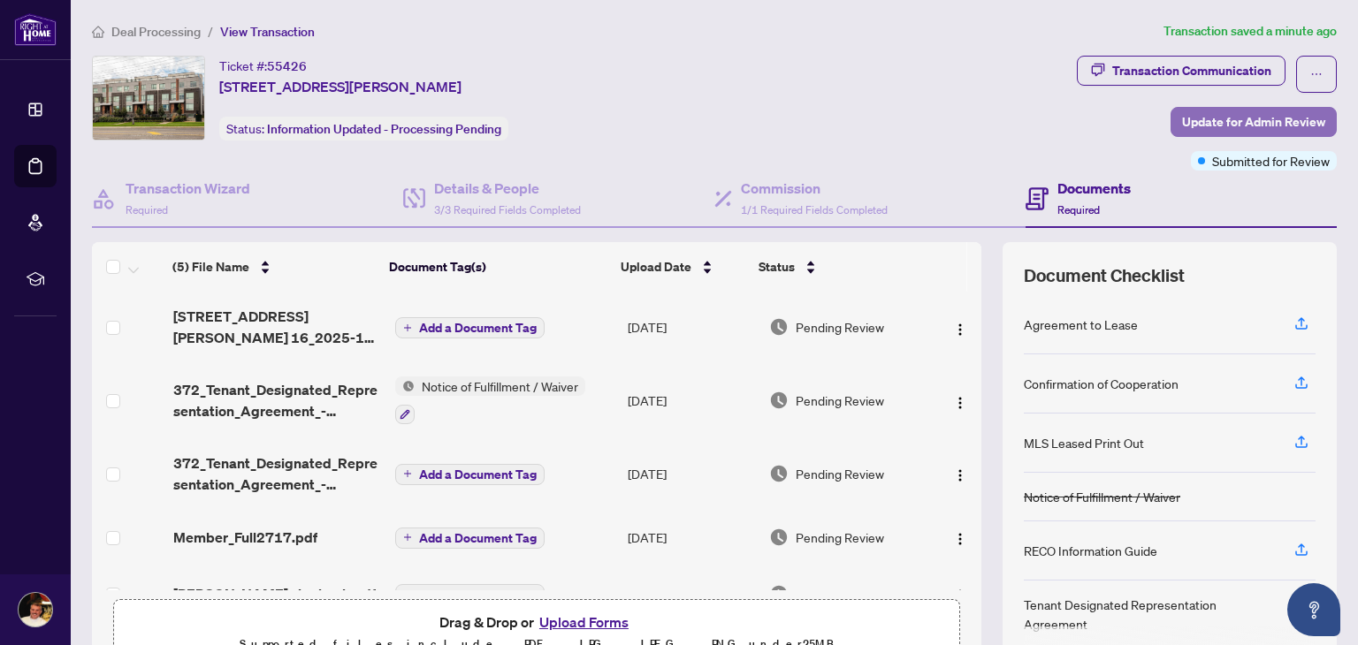
click at [1182, 125] on span "Update for Admin Review" at bounding box center [1253, 122] width 143 height 28
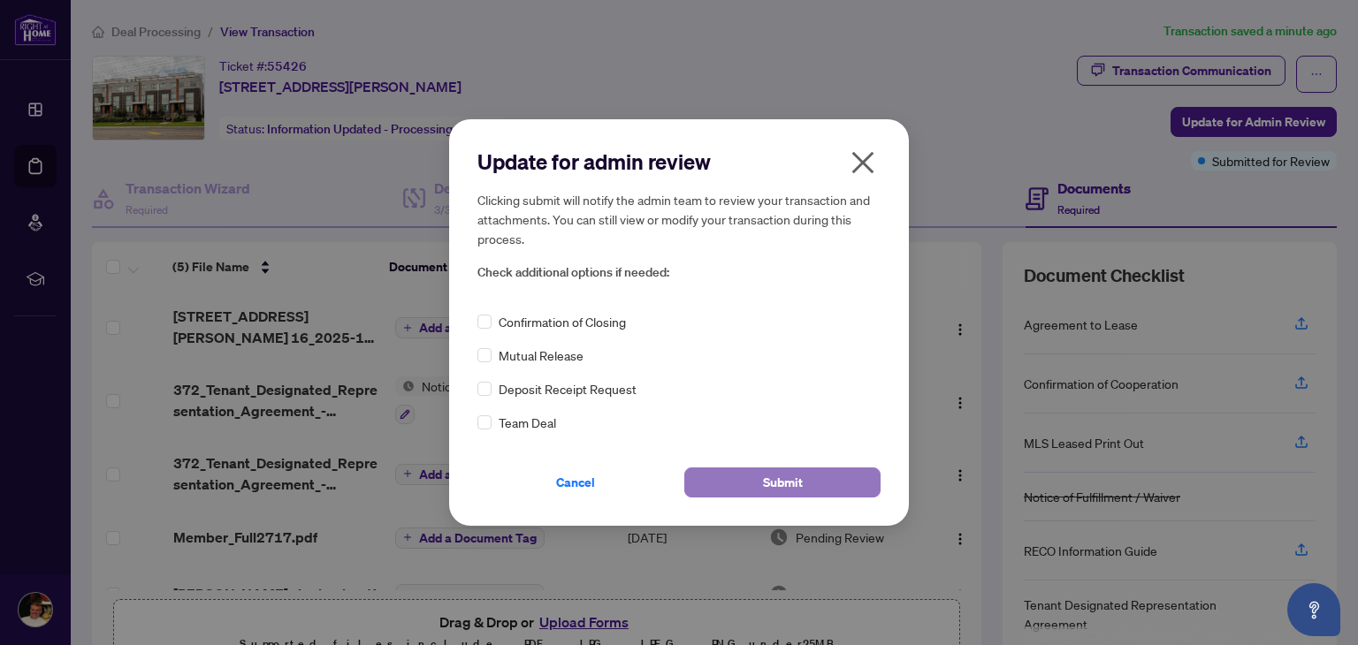
click at [804, 474] on button "Submit" at bounding box center [782, 483] width 196 height 30
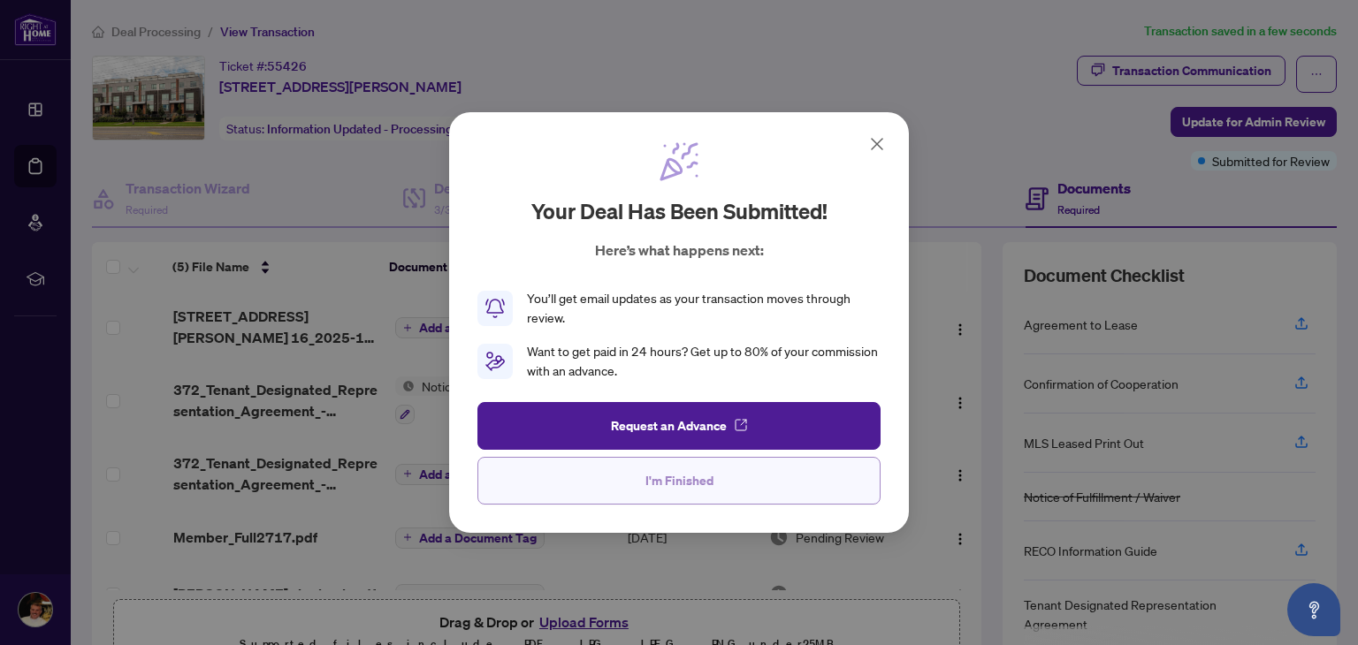
click at [762, 488] on button "I'm Finished" at bounding box center [678, 481] width 403 height 48
